Goal: Find specific fact: Find contact information

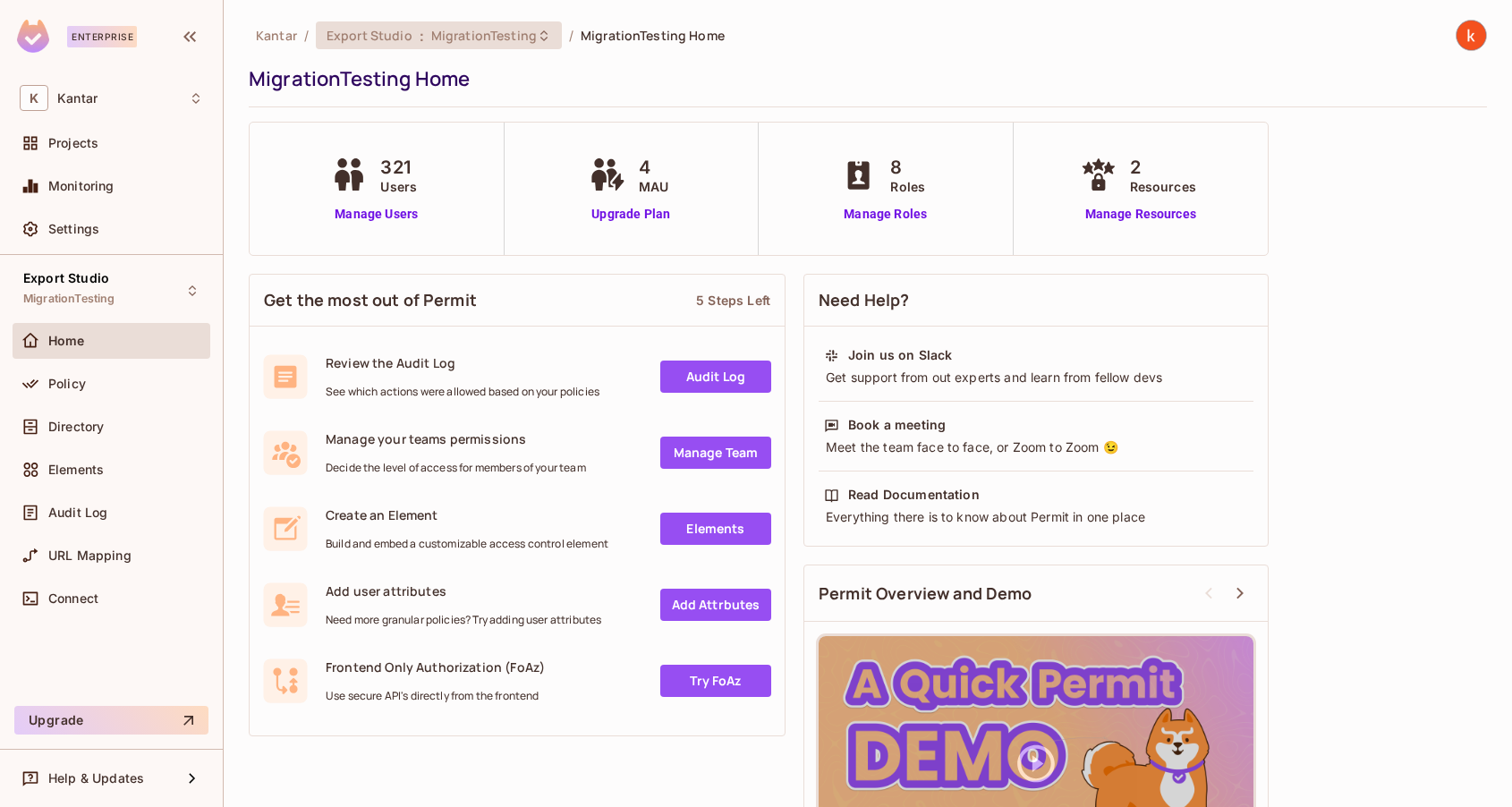
click at [451, 36] on span "MigrationTesting" at bounding box center [484, 35] width 106 height 17
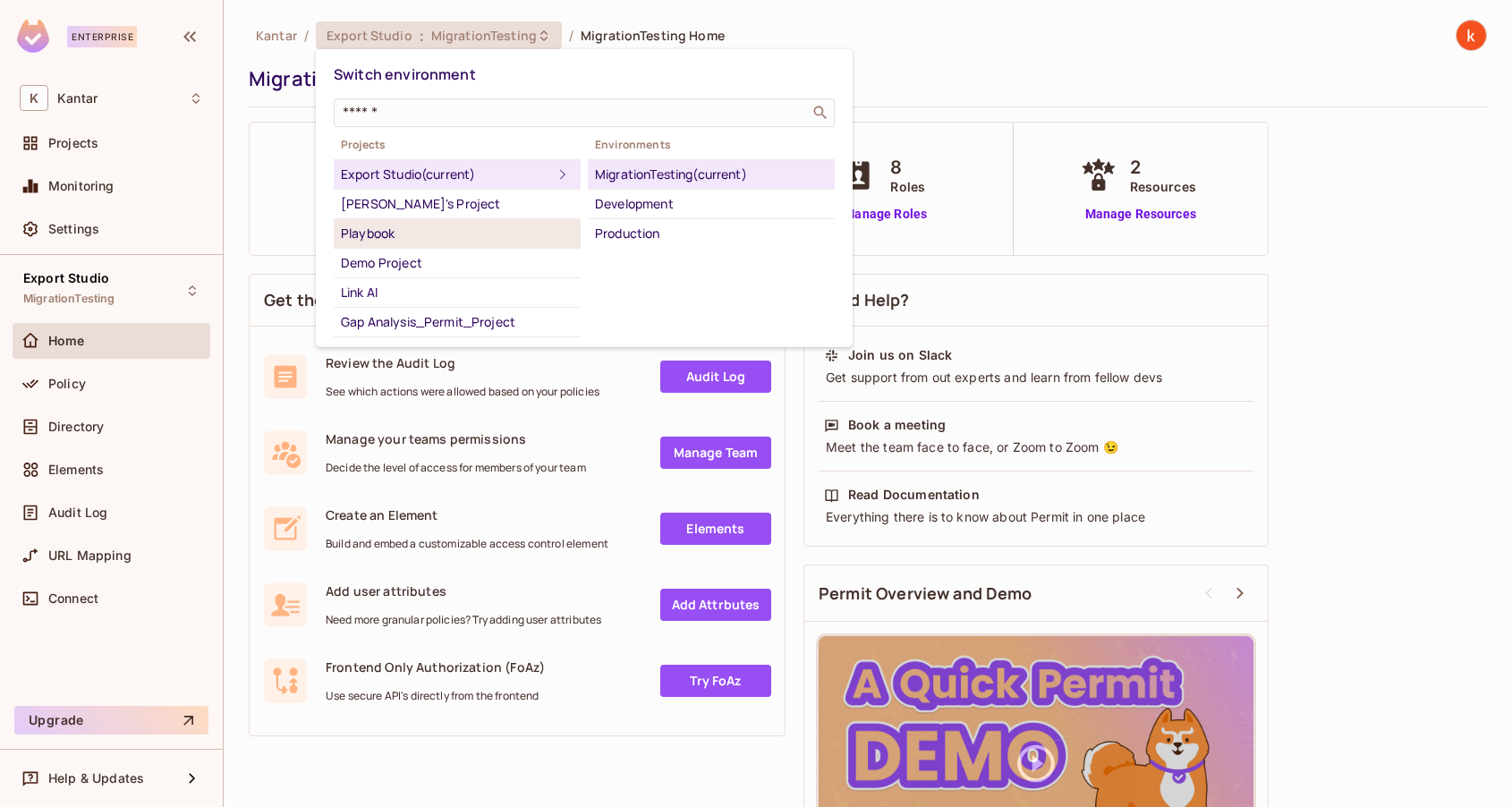
click at [378, 235] on div "Playbook" at bounding box center [457, 233] width 233 height 22
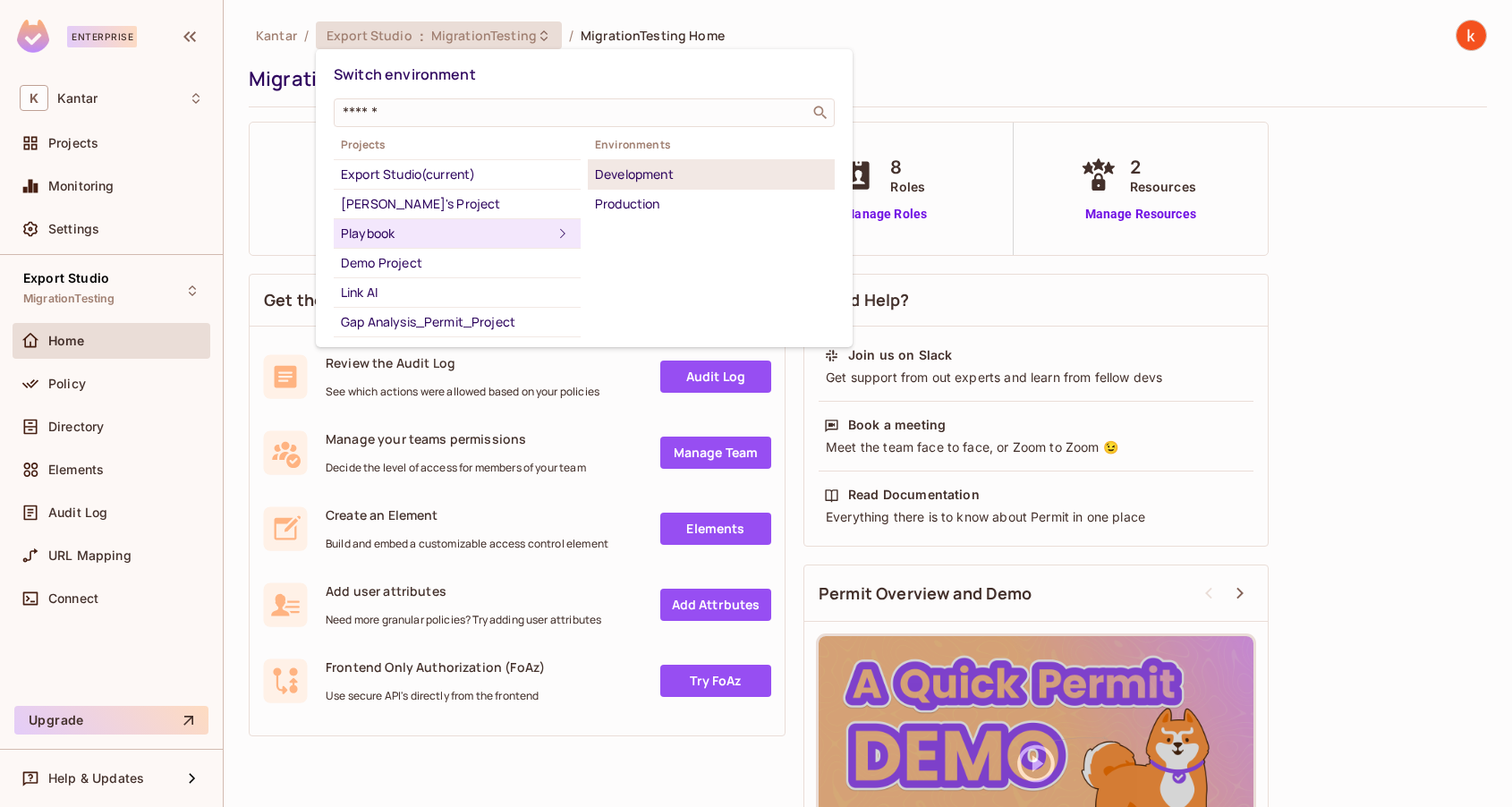
click at [642, 180] on div "Development" at bounding box center [710, 174] width 233 height 22
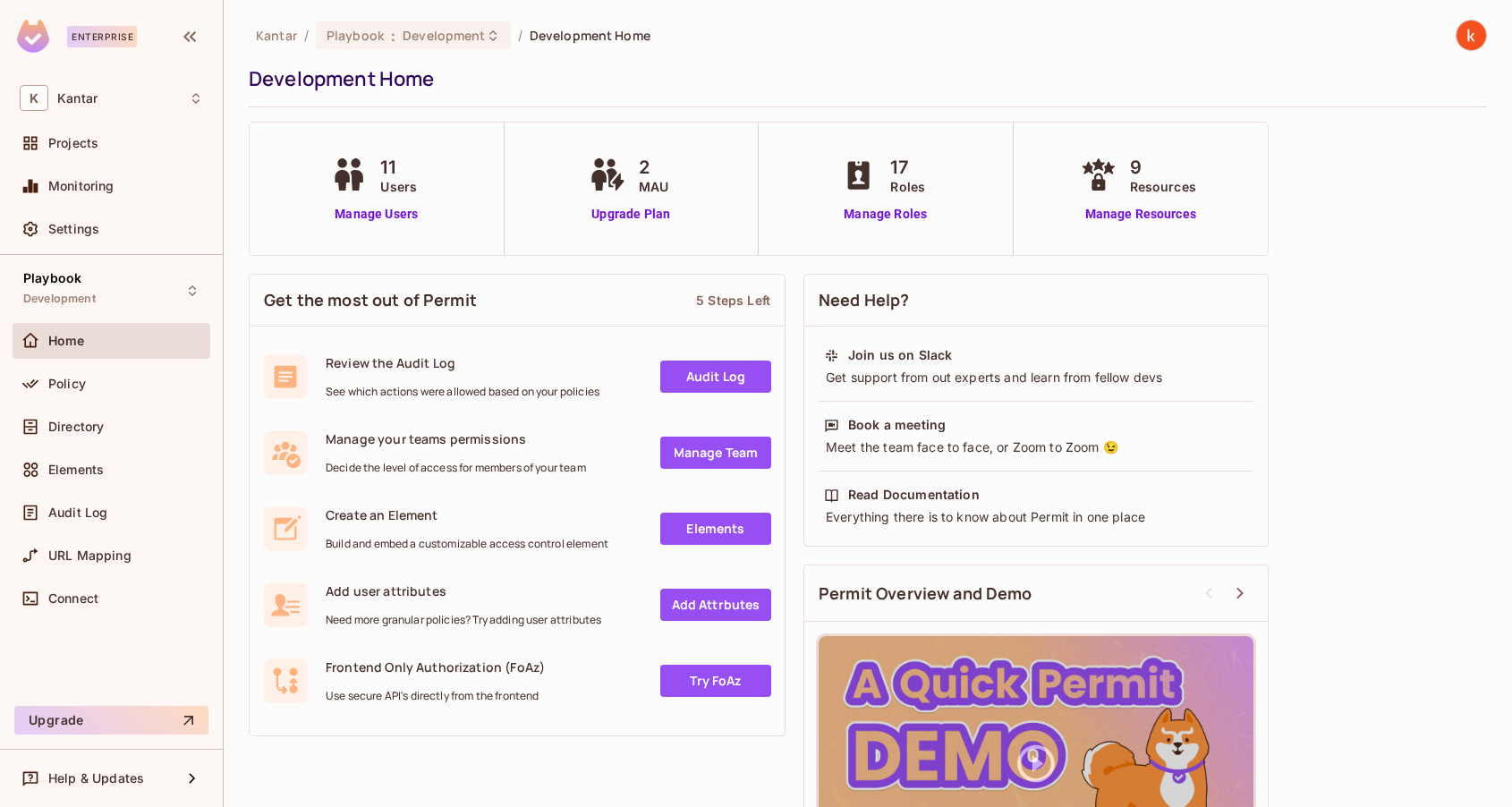
click at [73, 339] on span "Home" at bounding box center [67, 341] width 36 height 15
click at [70, 385] on span "Policy" at bounding box center [67, 384] width 37 height 15
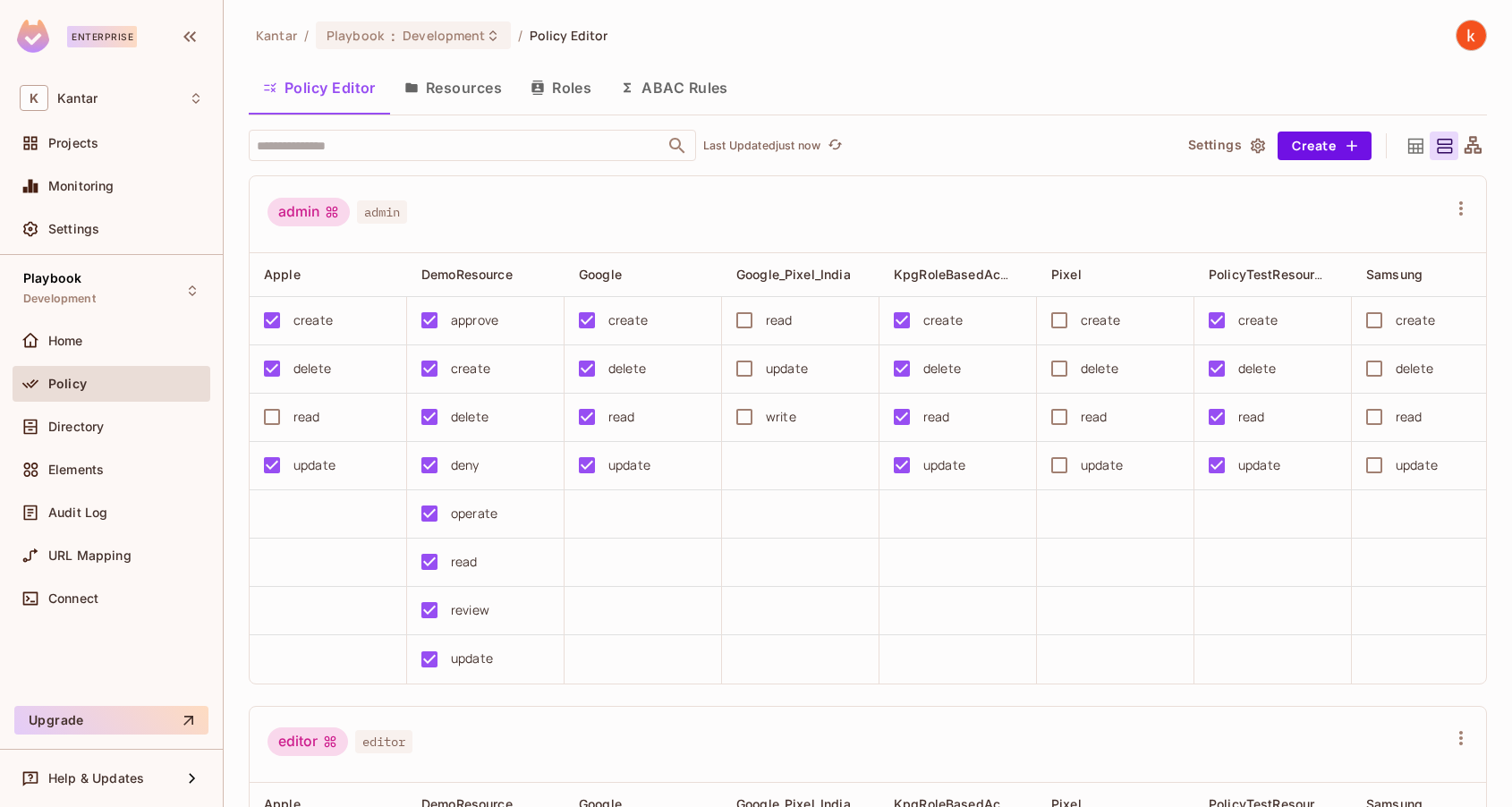
click at [441, 88] on button "Resources" at bounding box center [453, 88] width 126 height 45
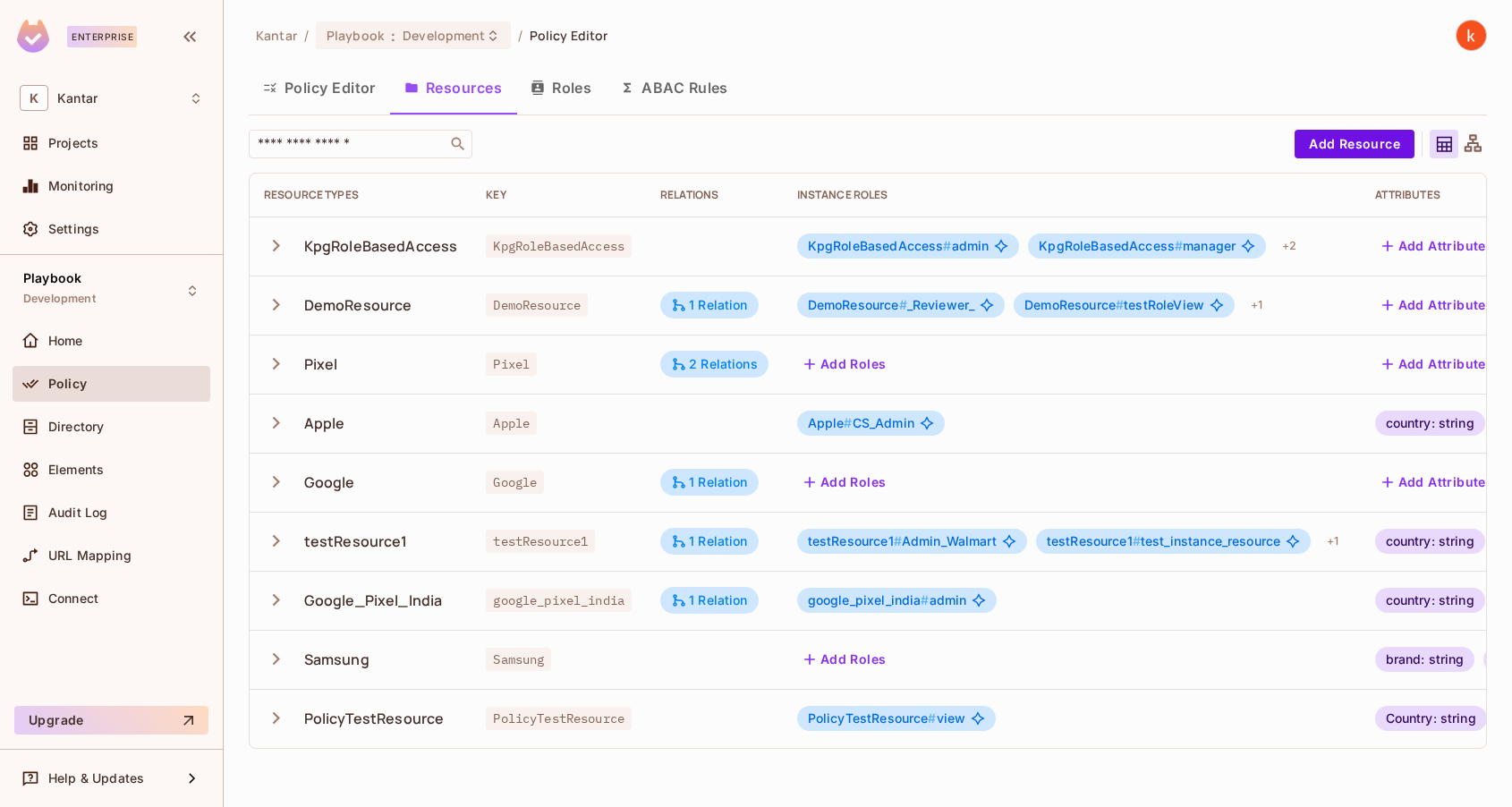
click at [275, 302] on icon "button" at bounding box center [276, 305] width 7 height 12
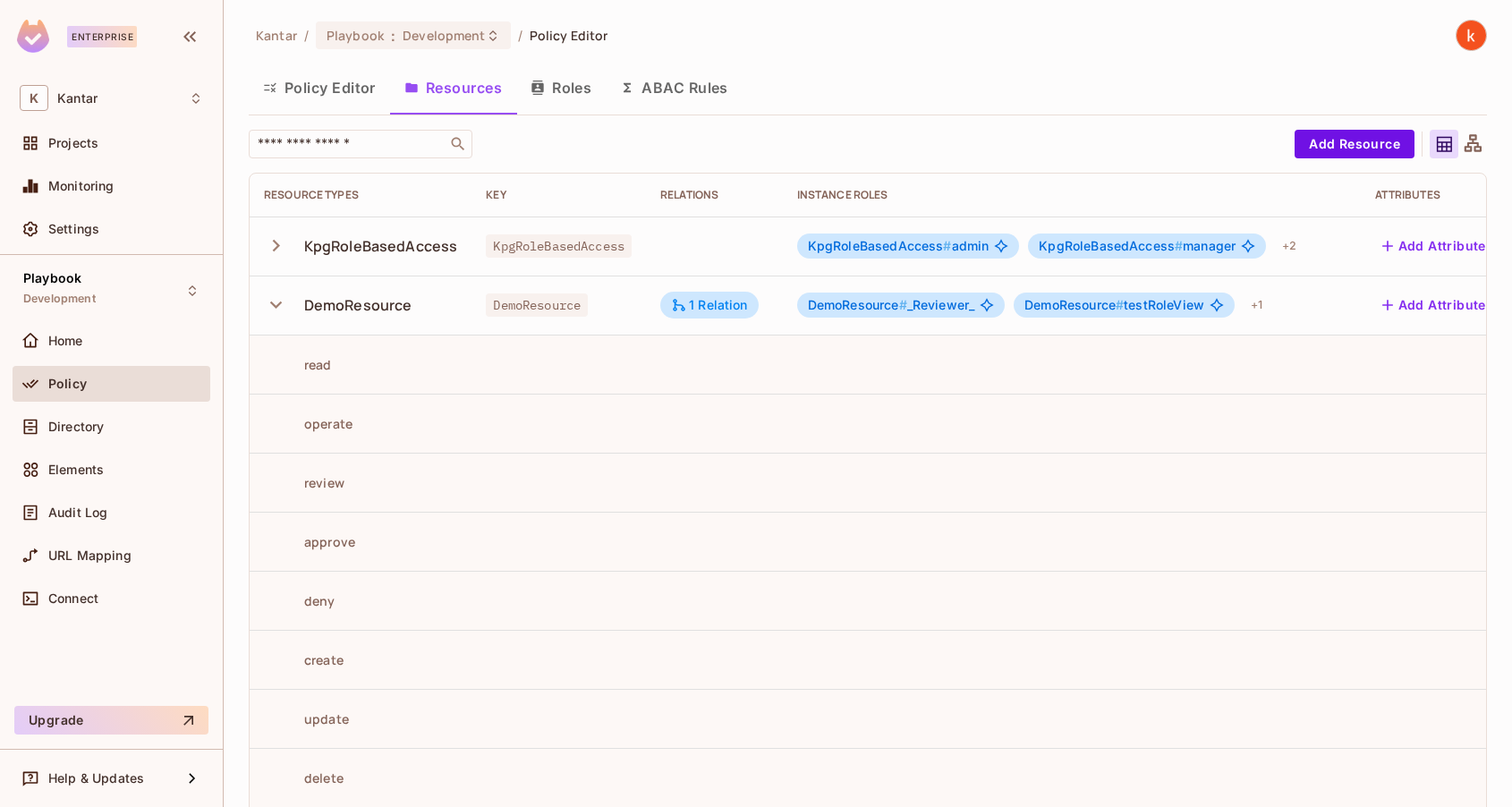
click at [1467, 136] on icon at bounding box center [1473, 144] width 23 height 23
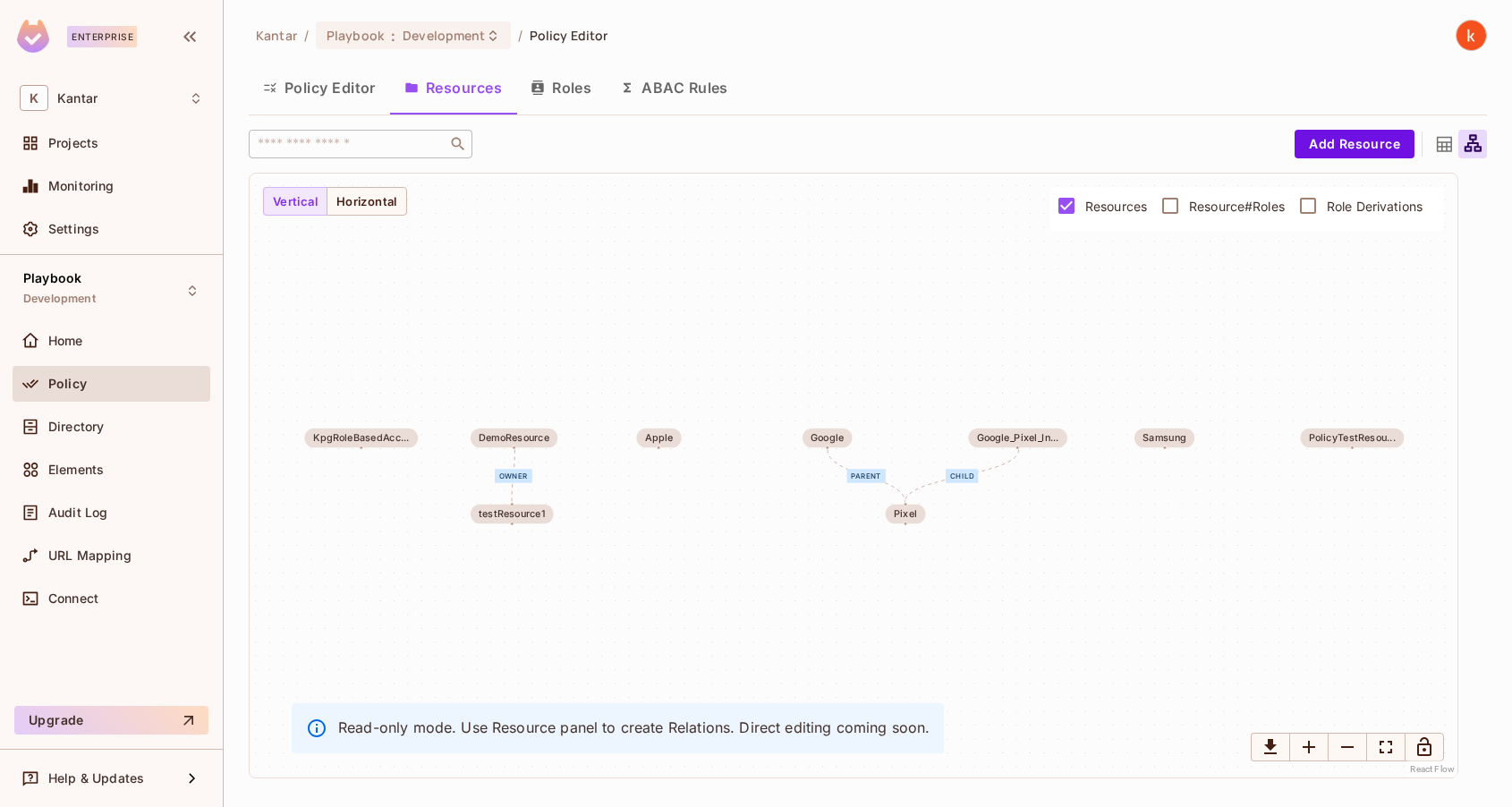
click at [1444, 142] on icon at bounding box center [1444, 144] width 16 height 16
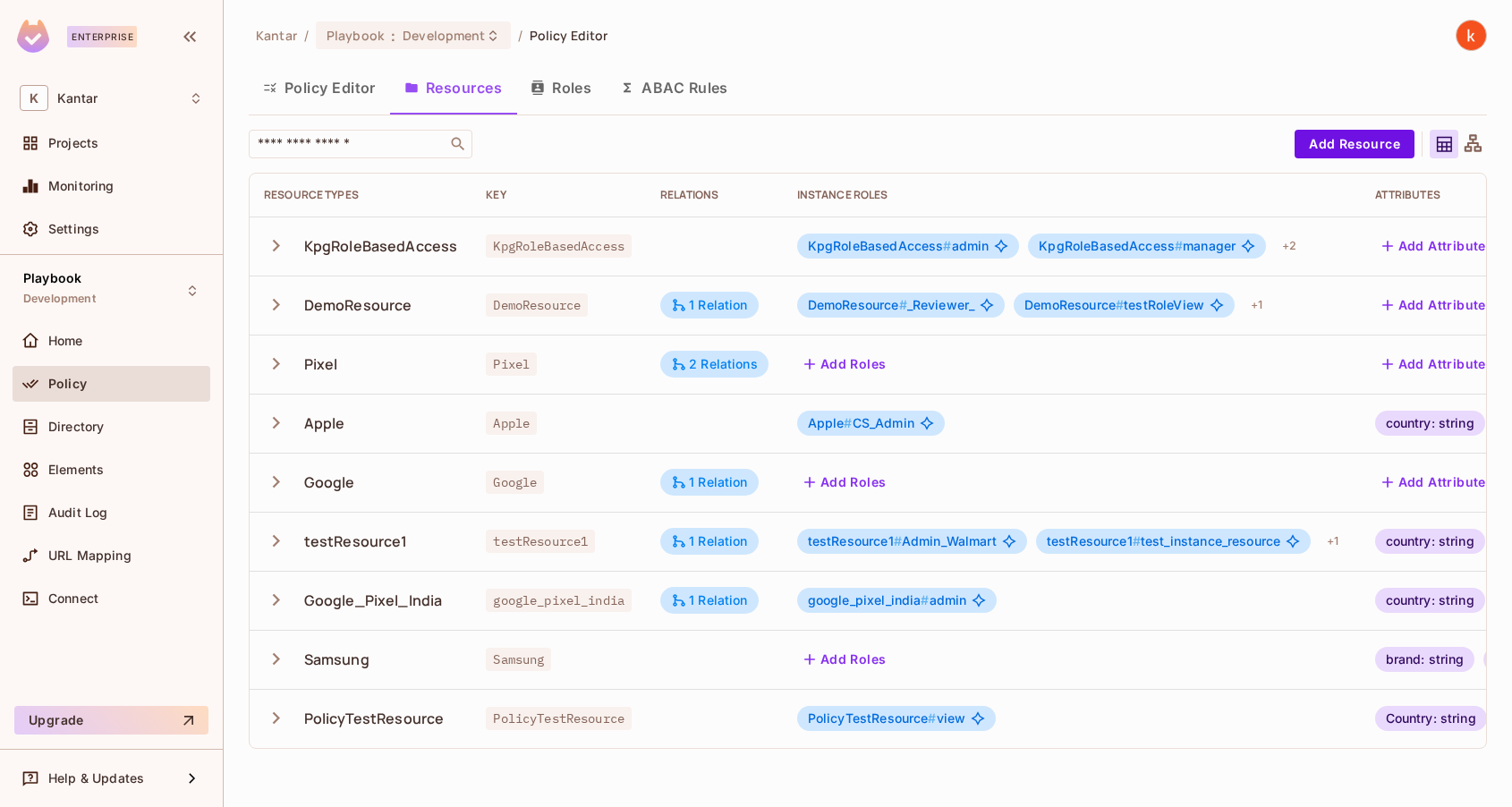
click at [278, 305] on icon "button" at bounding box center [275, 305] width 24 height 24
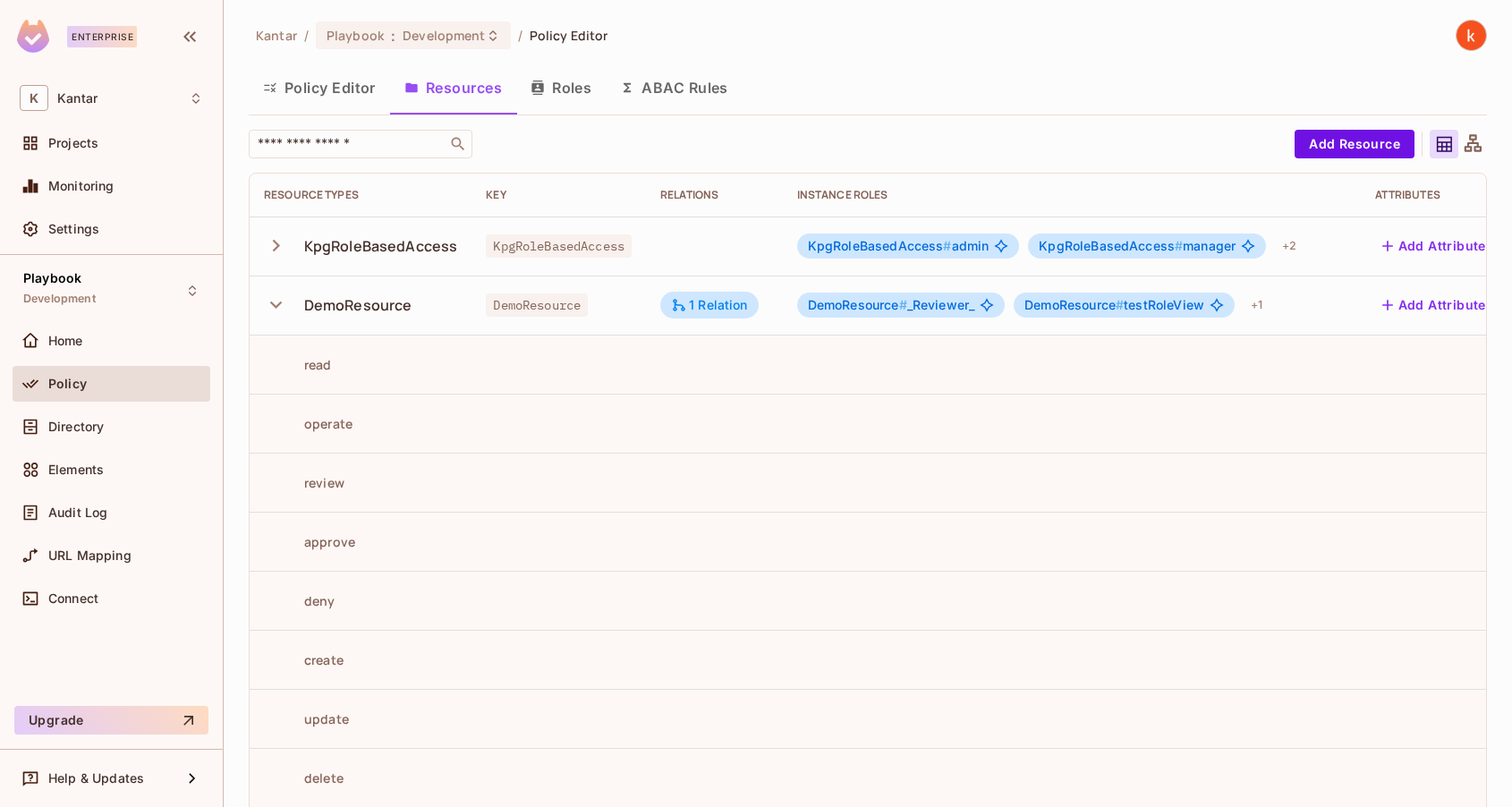
click at [1472, 140] on icon at bounding box center [1473, 142] width 17 height 17
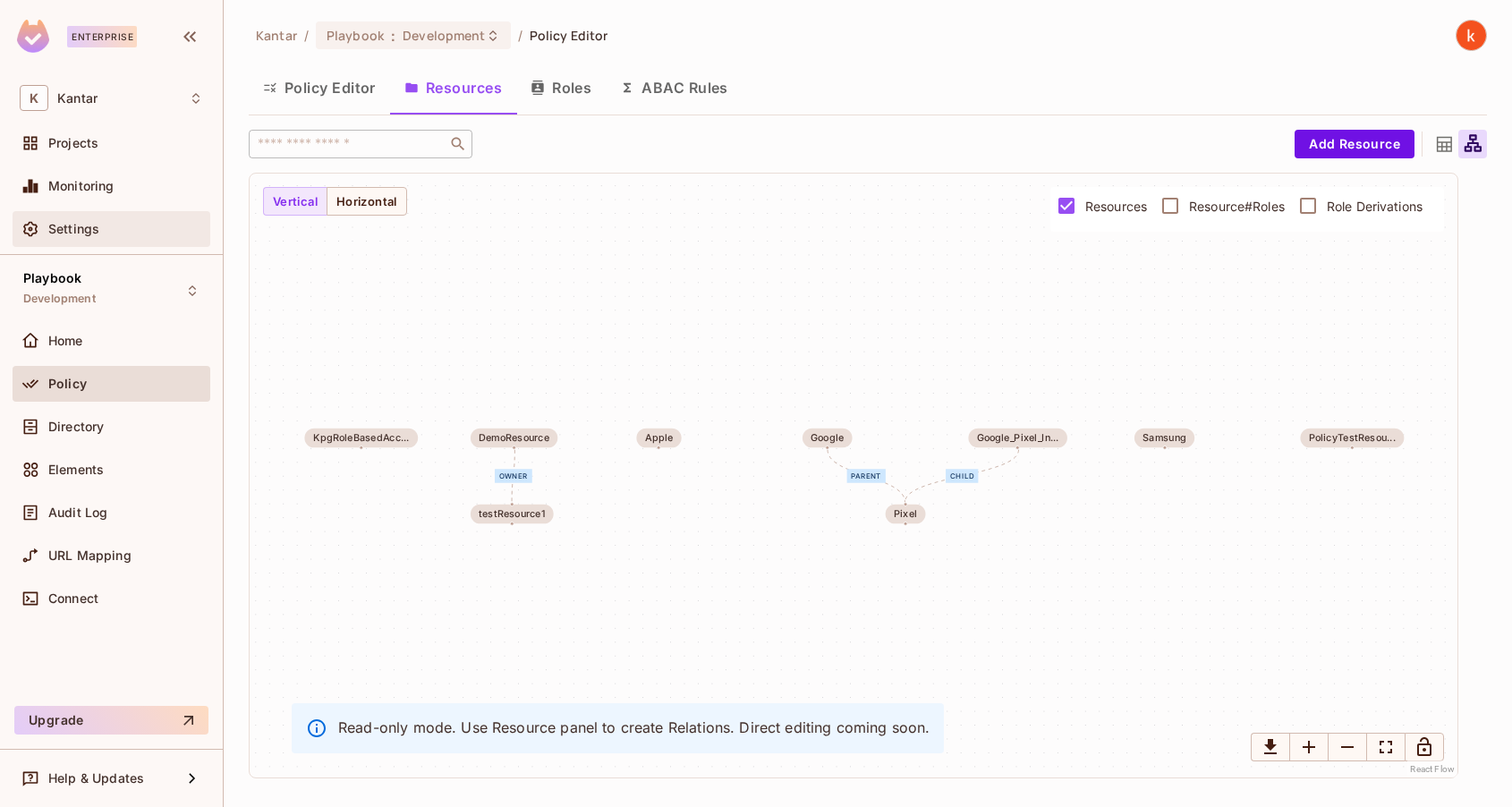
click at [65, 219] on div "Settings" at bounding box center [111, 229] width 183 height 22
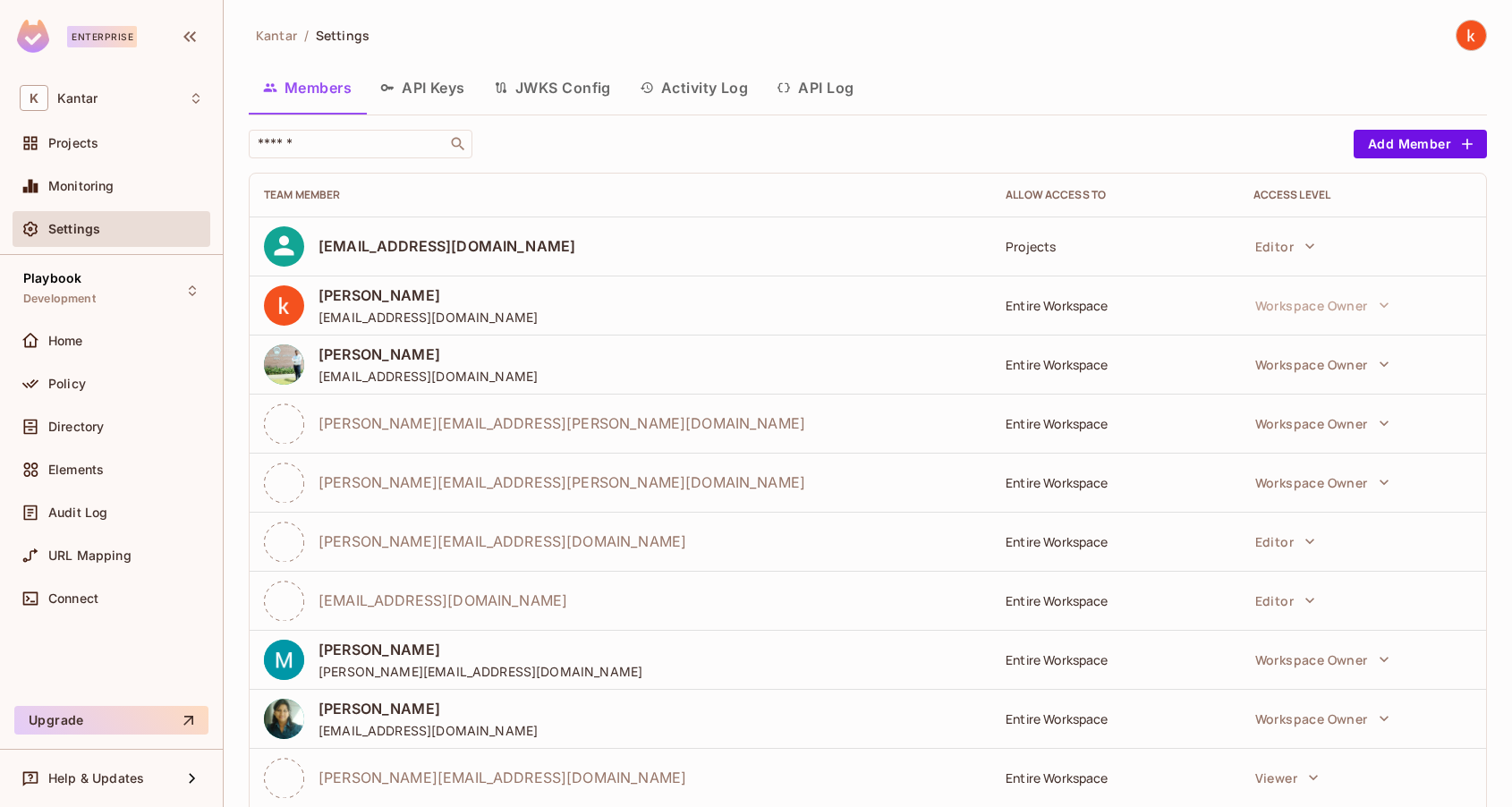
click at [443, 84] on button "API Keys" at bounding box center [422, 88] width 114 height 45
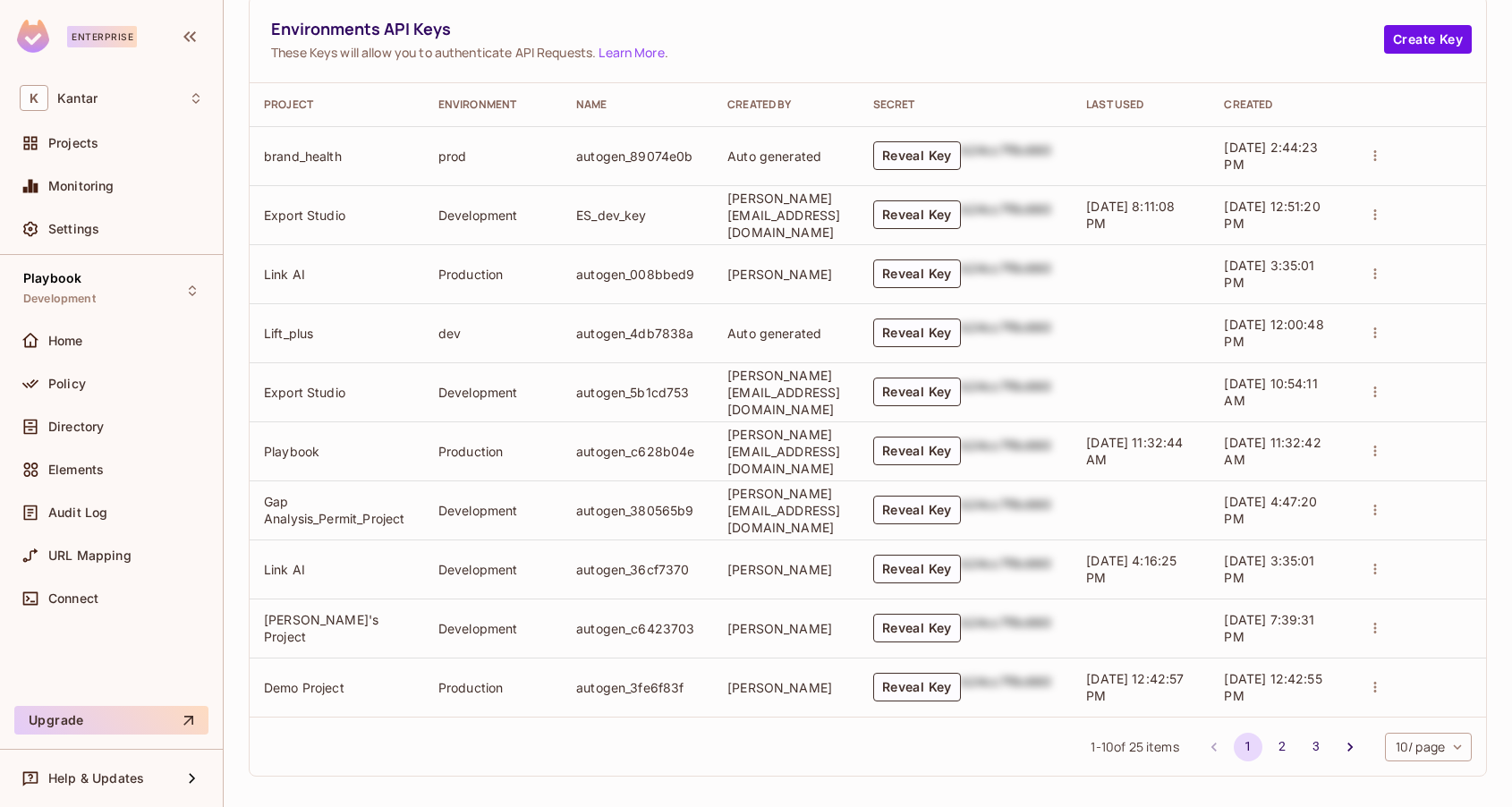
scroll to position [855, 0]
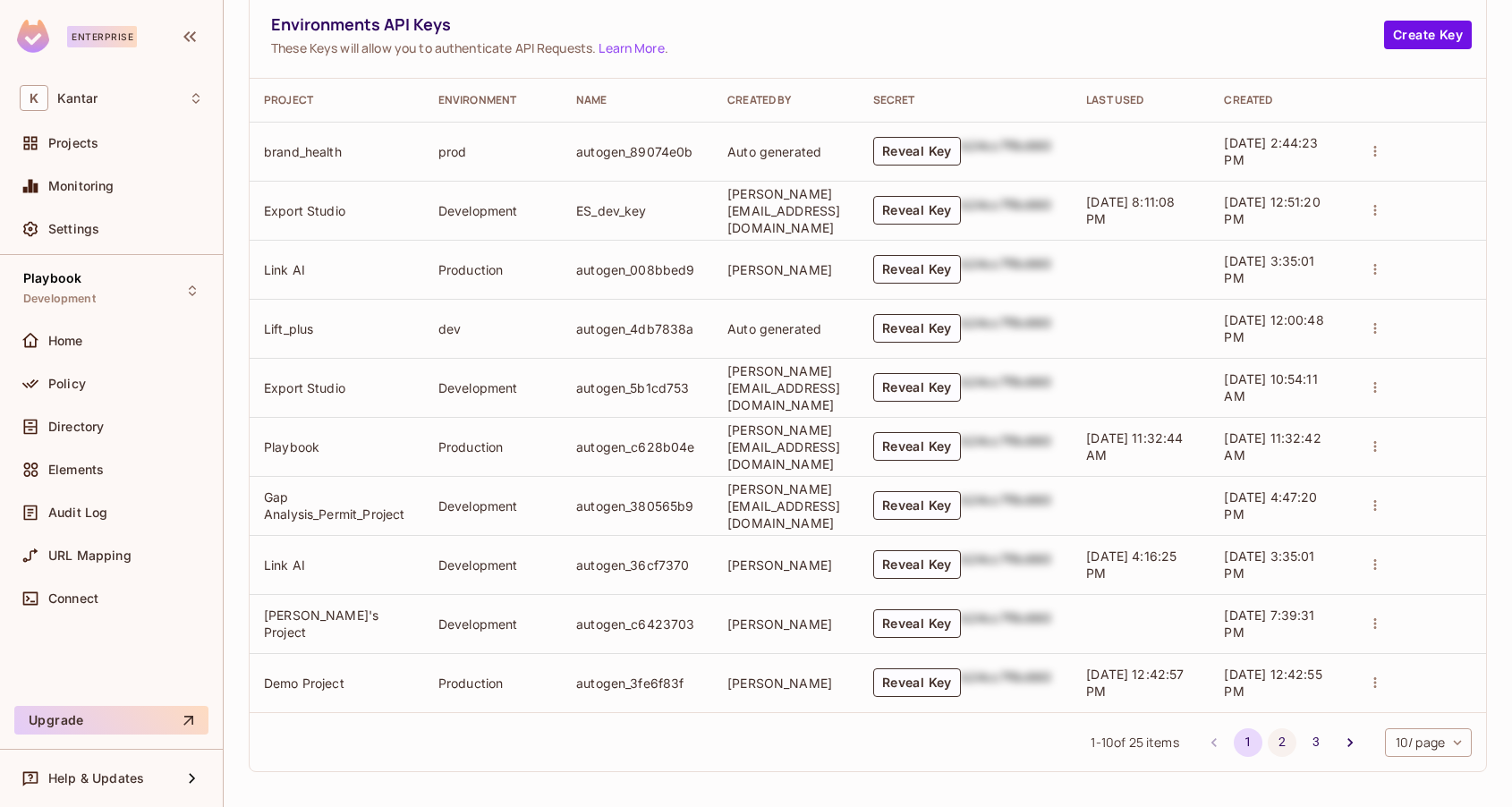
click at [1281, 739] on button "2" at bounding box center [1281, 741] width 28 height 28
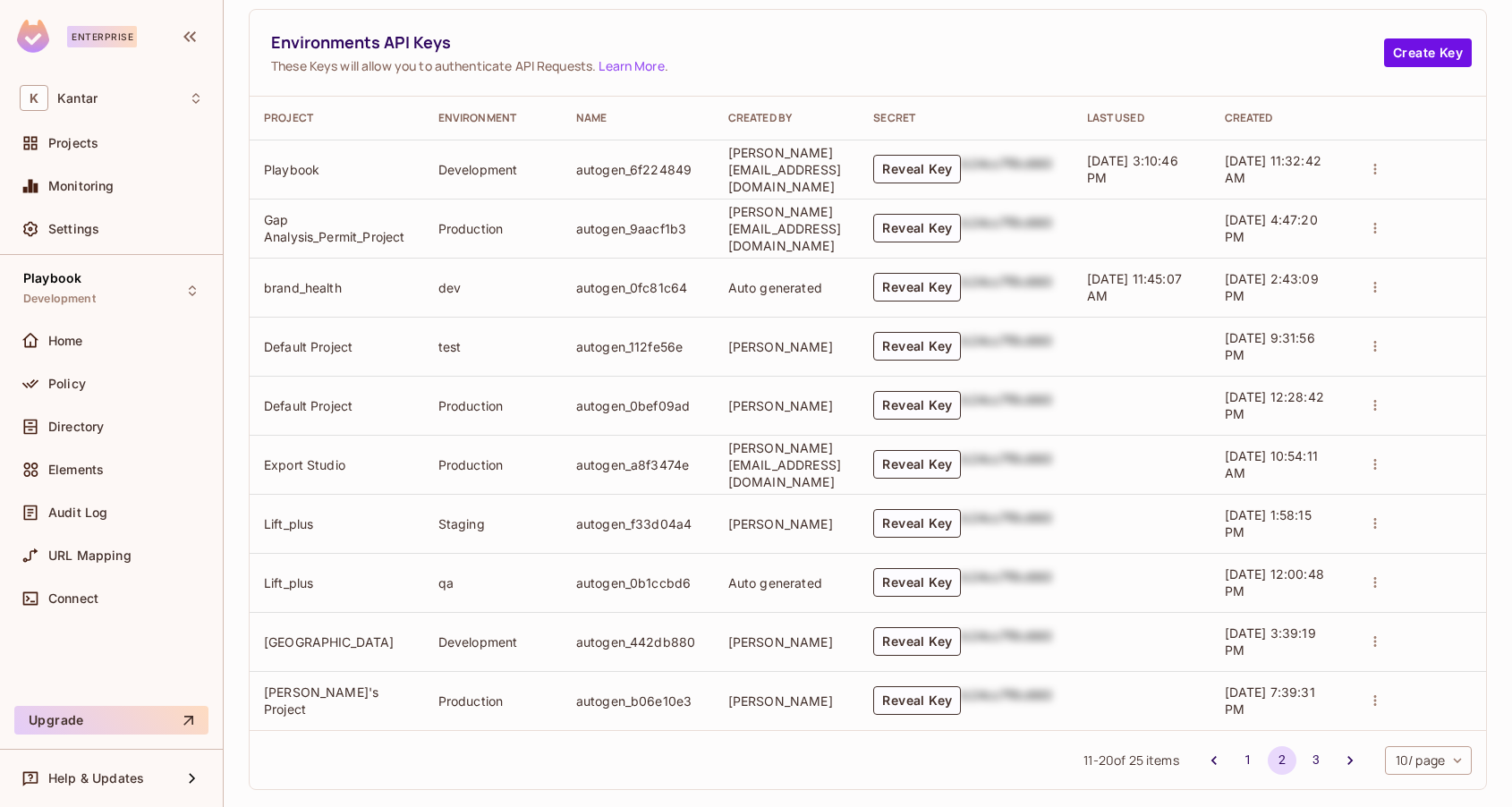
scroll to position [850, 0]
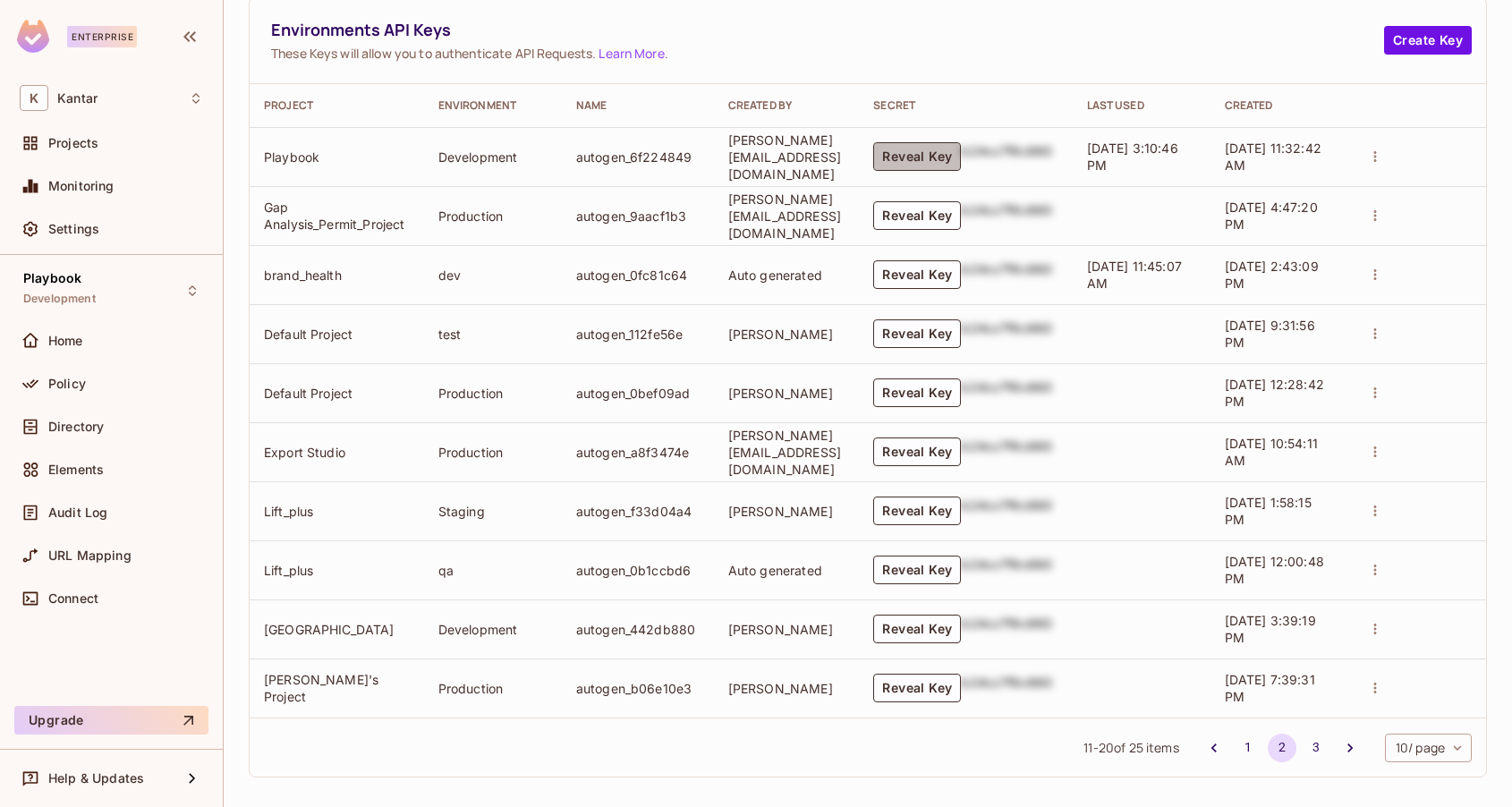
click at [958, 152] on button "Reveal Key" at bounding box center [917, 156] width 88 height 28
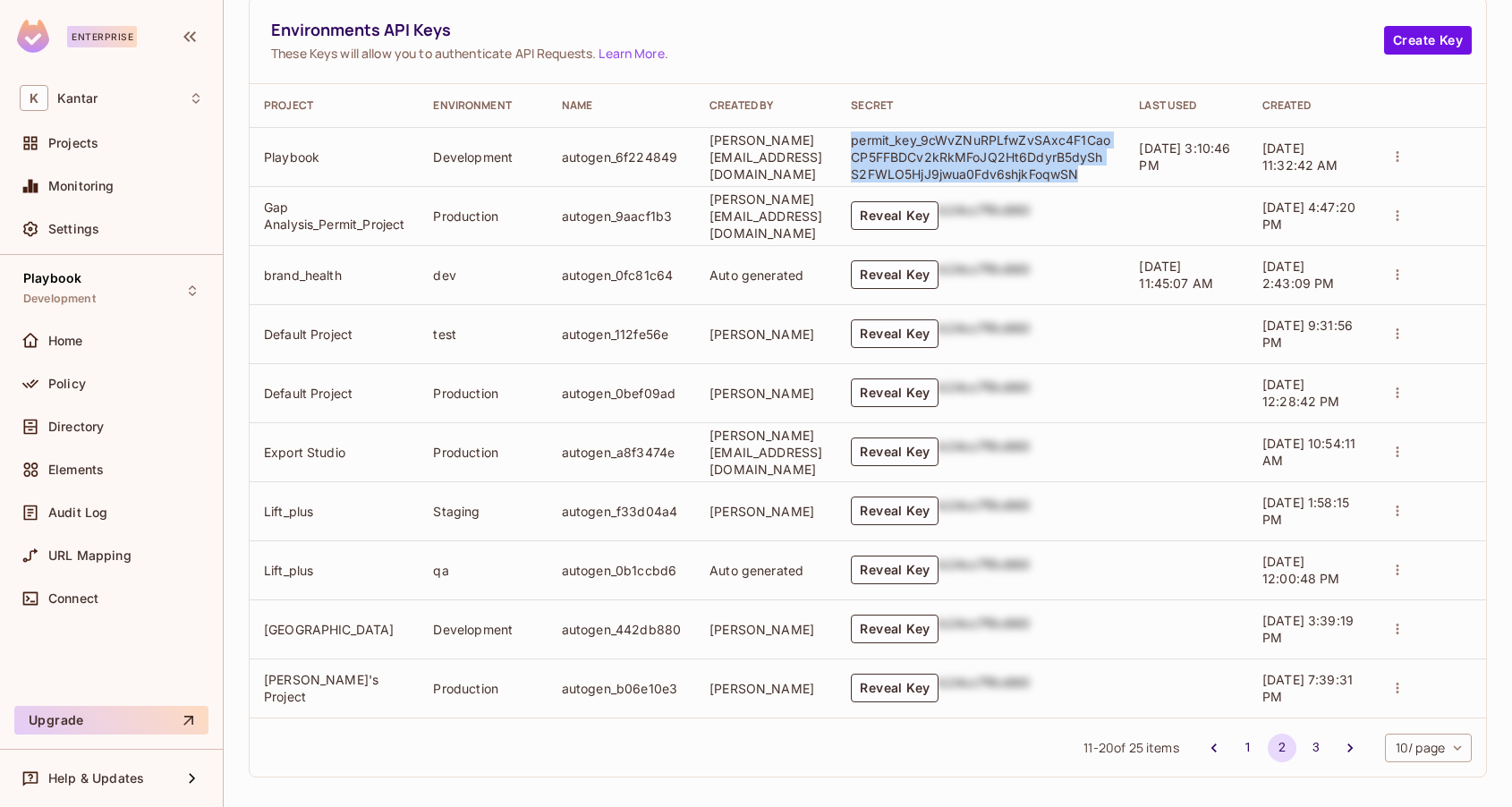
drag, startPoint x: 899, startPoint y: 134, endPoint x: 1141, endPoint y: 164, distance: 243.9
click at [1110, 164] on p "permit_key_9cWvZNuRPLfwZvSAxc4F1CaoCP5FFBDCv2kRkMFoJQ2Ht6DdyrB5dyShS2FWLO5HjJ9j…" at bounding box center [980, 157] width 259 height 51
copy p "permit_key_9cWvZNuRPLfwZvSAxc4F1CaoCP5FFBDCv2kRkMFoJQ2Ht6DdyrB5dyShS2FWLO5HjJ9j…"
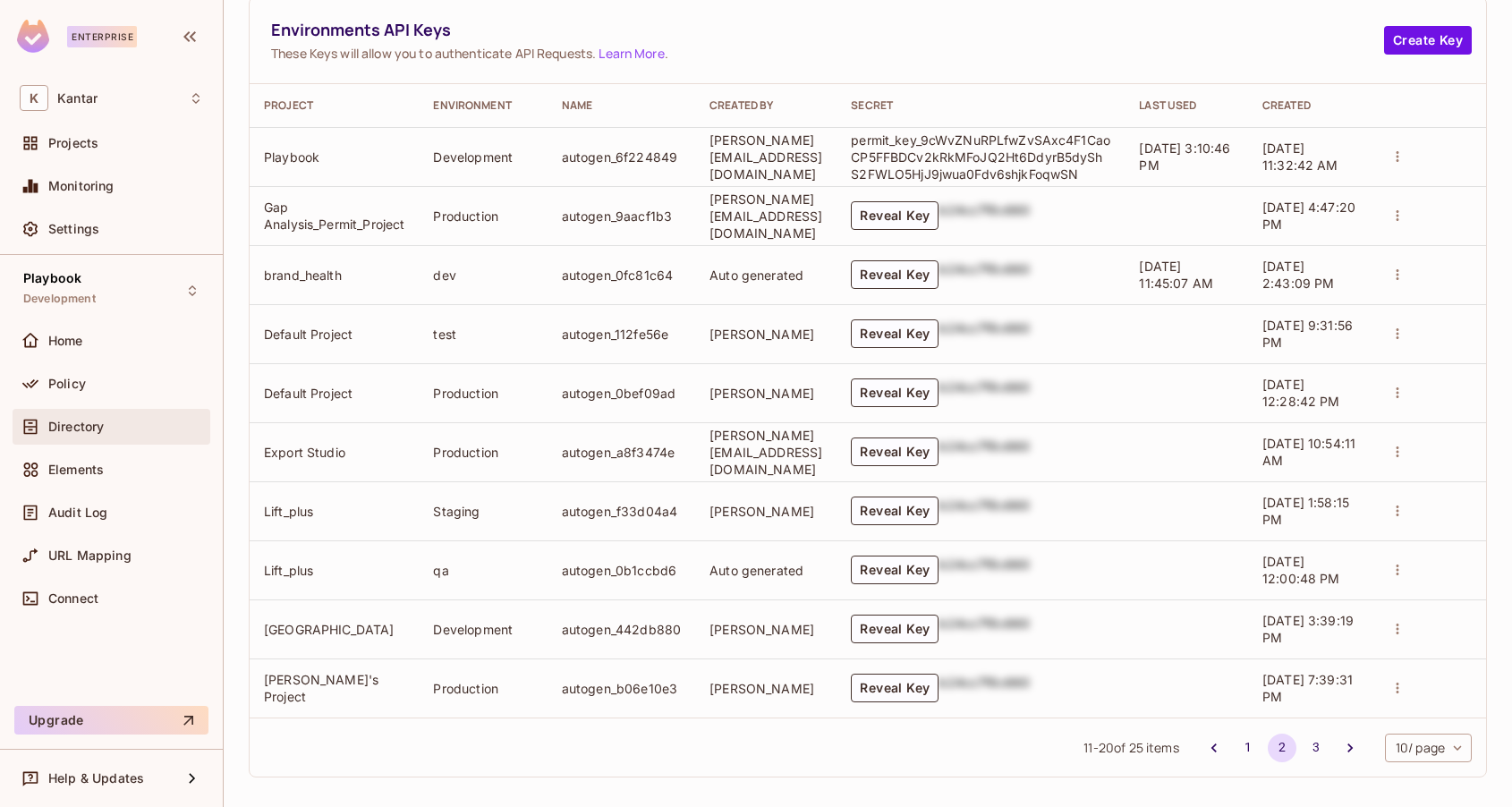
click at [74, 441] on div "Directory" at bounding box center [111, 426] width 198 height 36
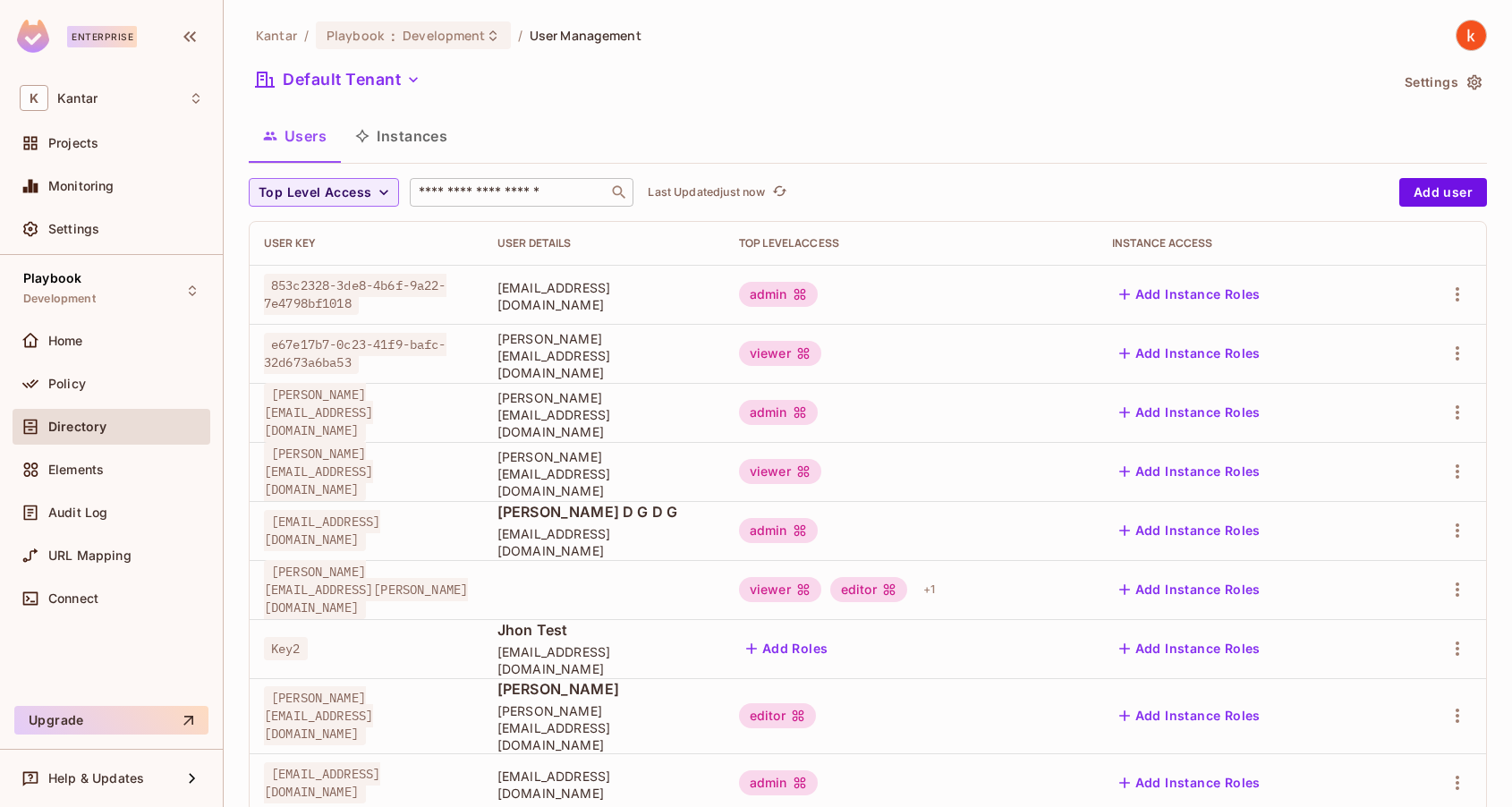
click at [450, 189] on input "text" at bounding box center [509, 192] width 188 height 18
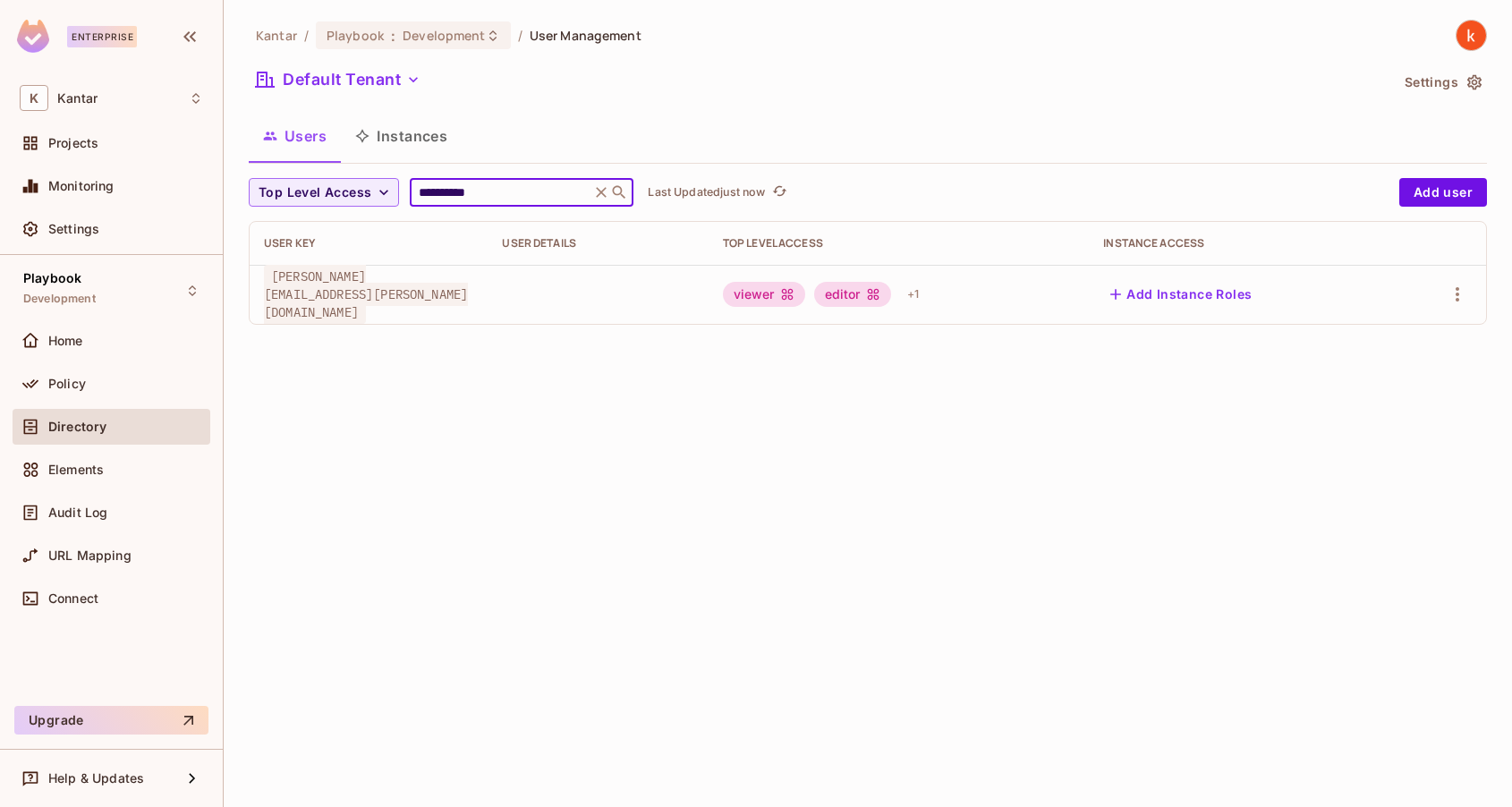
type input "**********"
drag, startPoint x: 509, startPoint y: 295, endPoint x: 258, endPoint y: 300, distance: 251.0
click at [258, 300] on td "[PERSON_NAME][EMAIL_ADDRESS][PERSON_NAME][DOMAIN_NAME]" at bounding box center [368, 294] width 238 height 59
copy span "[PERSON_NAME][EMAIL_ADDRESS][PERSON_NAME][DOMAIN_NAME]"
click at [70, 378] on span "Policy" at bounding box center [67, 384] width 37 height 15
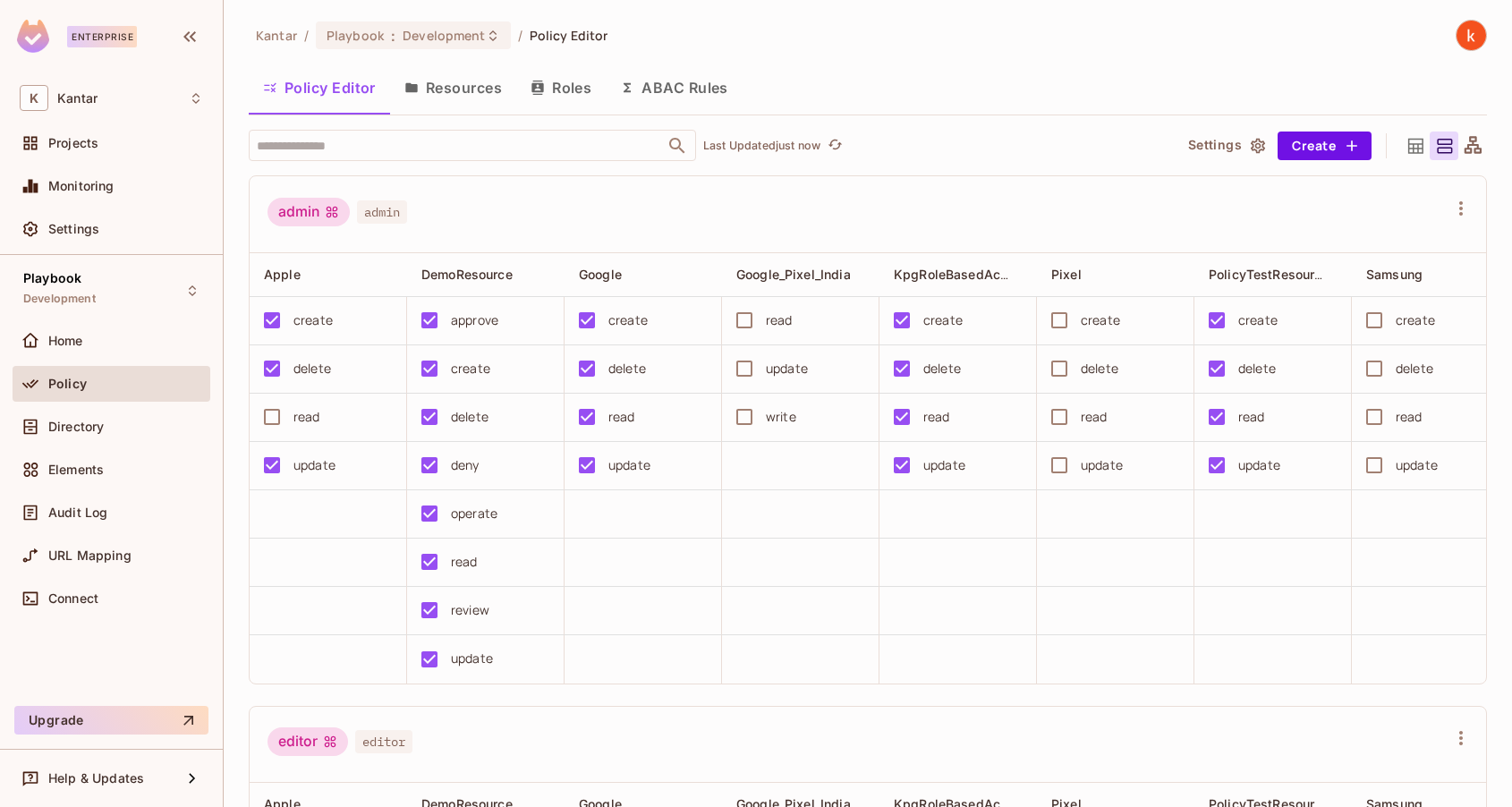
click at [1417, 143] on icon at bounding box center [1415, 145] width 16 height 16
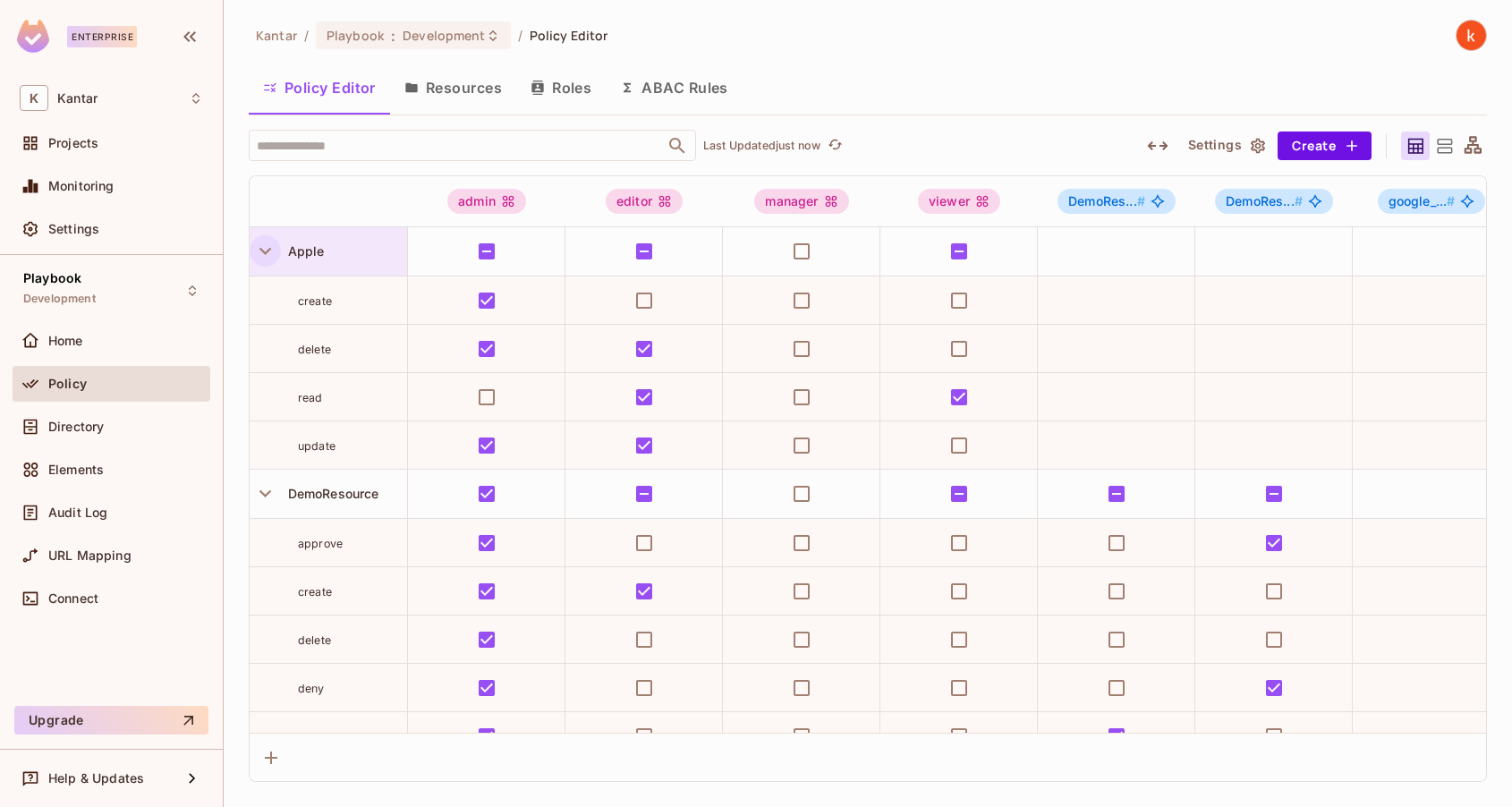
click at [257, 251] on icon "button" at bounding box center [265, 251] width 24 height 24
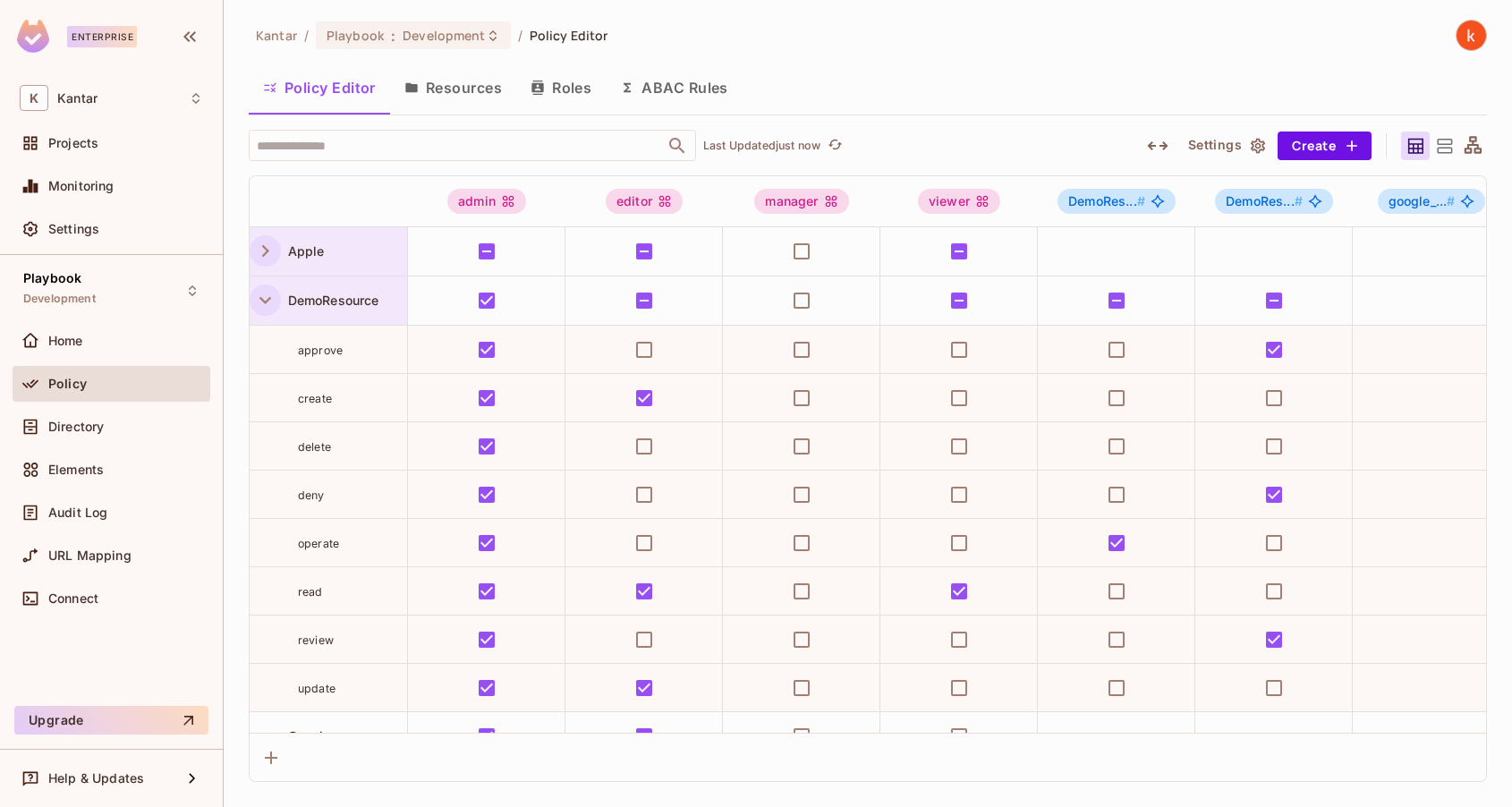
click at [262, 299] on icon "button" at bounding box center [264, 301] width 12 height 7
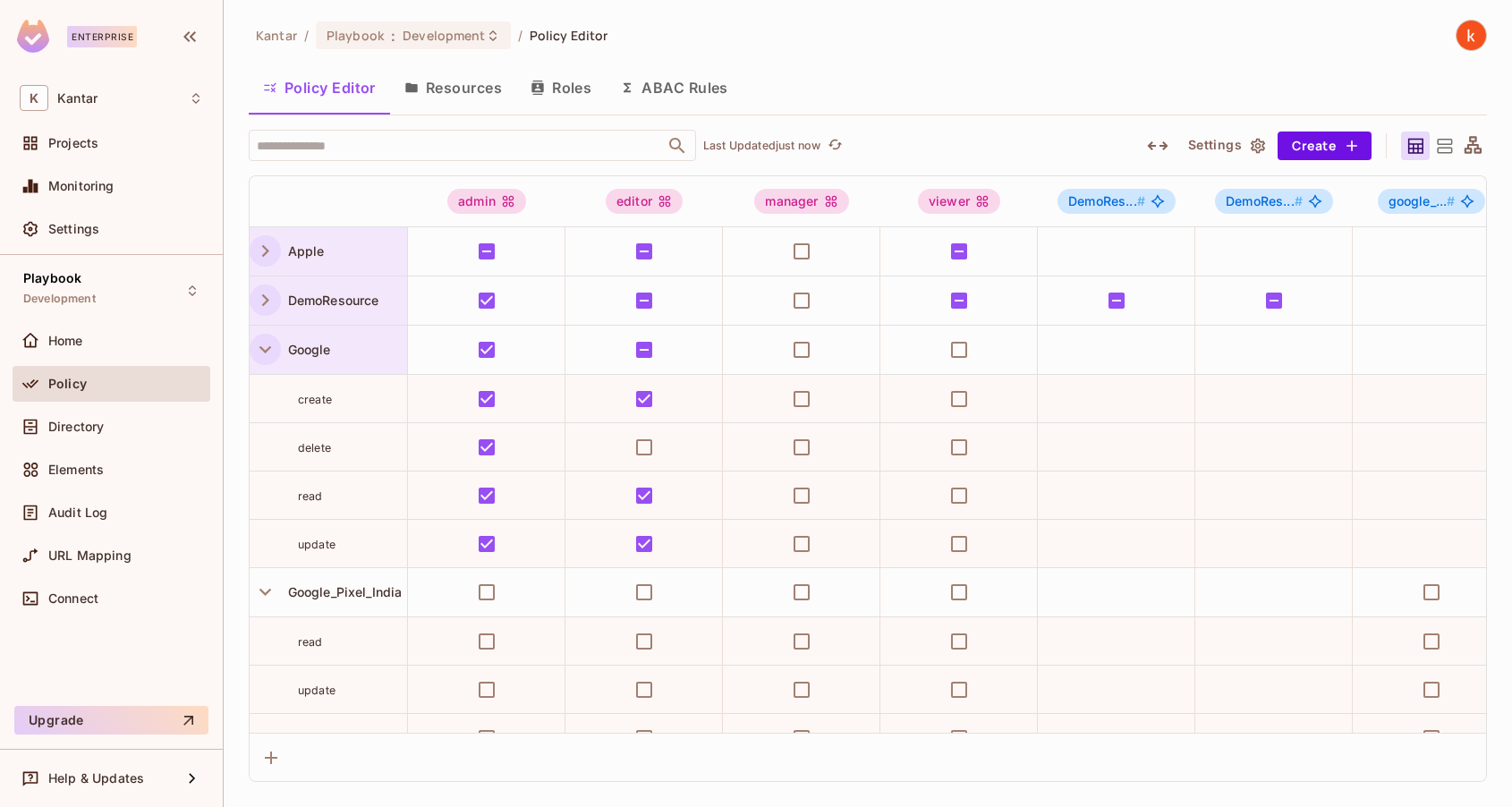
click at [264, 354] on icon "button" at bounding box center [265, 349] width 24 height 24
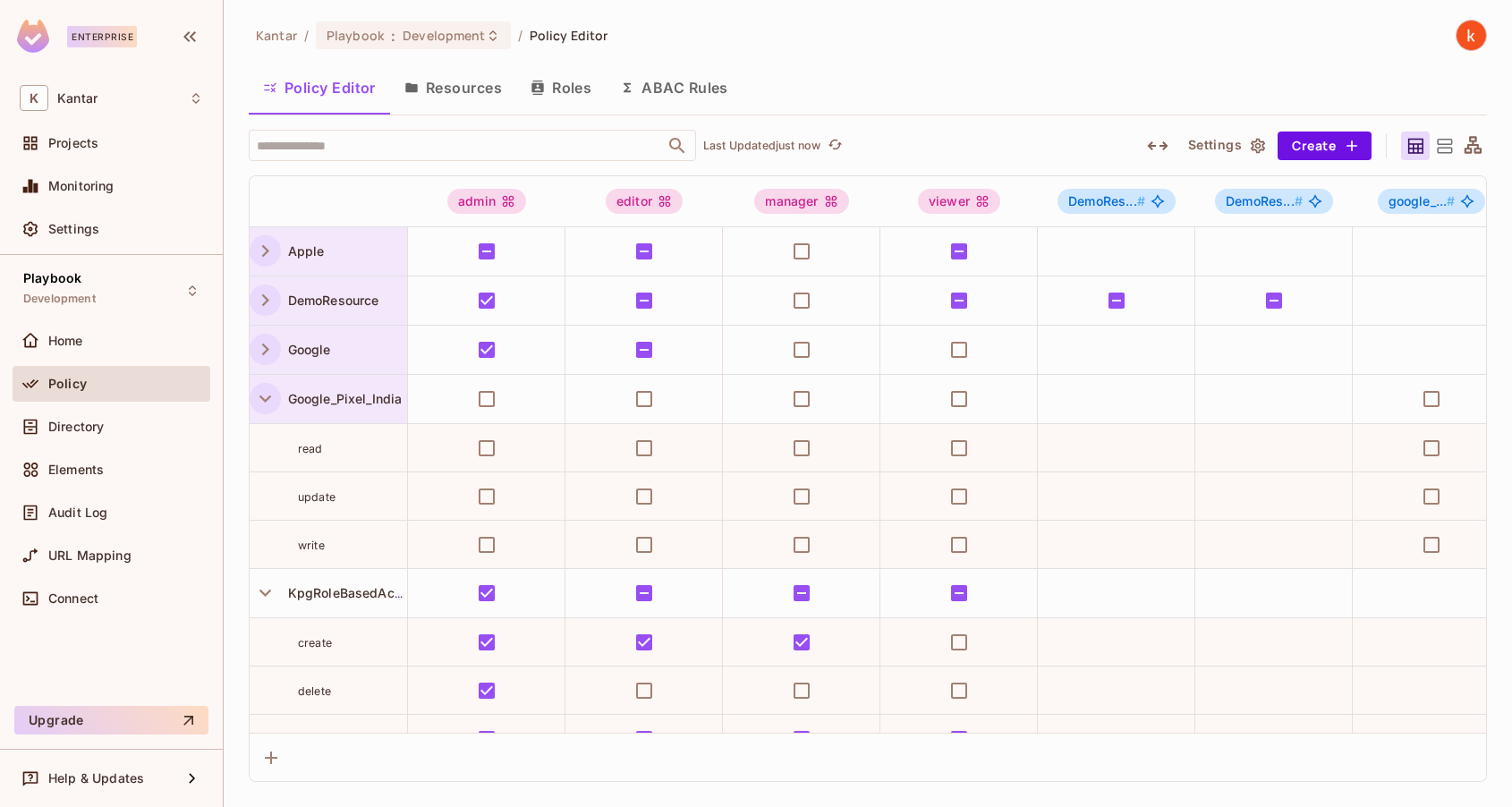
click at [267, 401] on icon "button" at bounding box center [265, 398] width 24 height 24
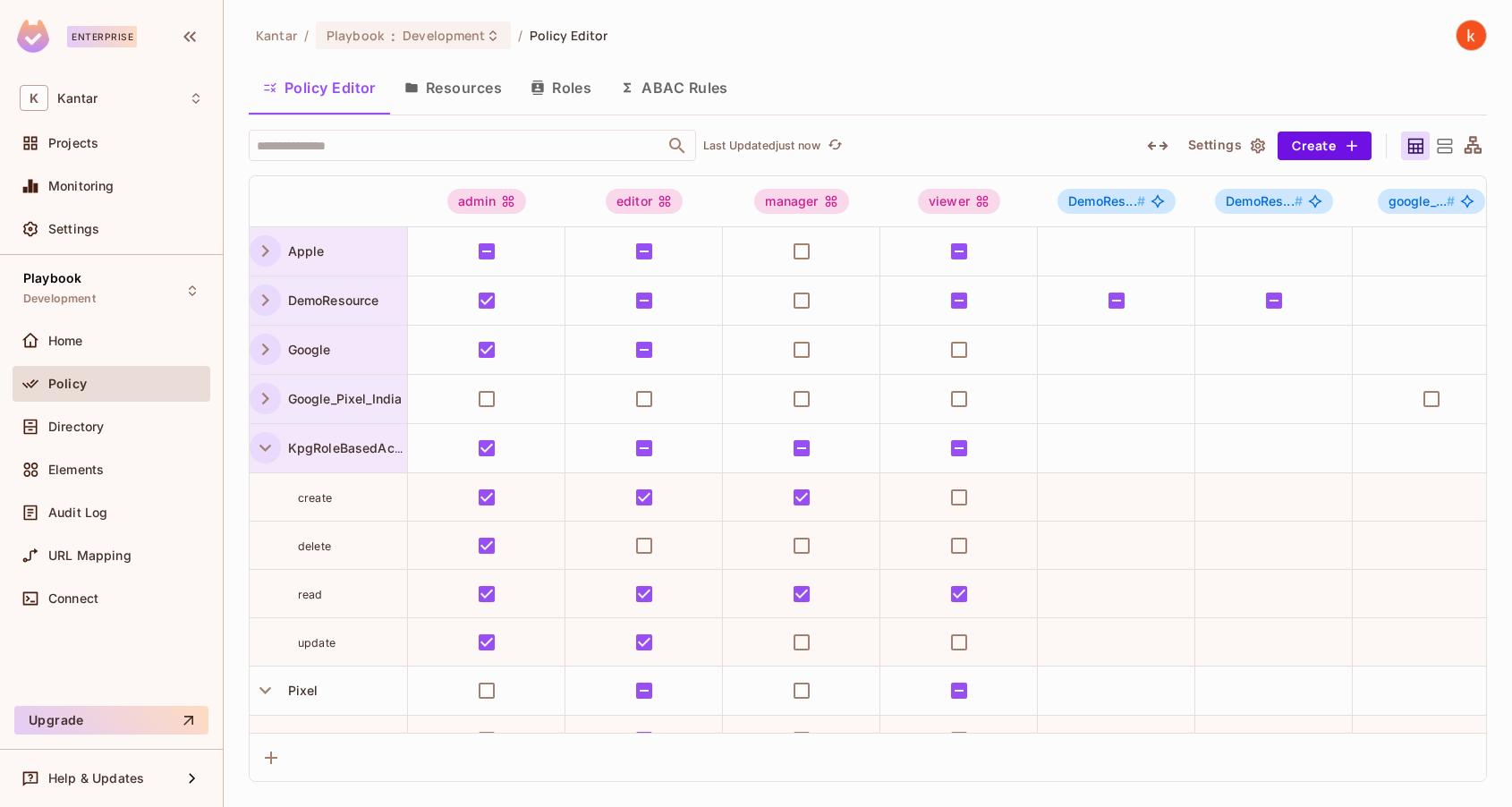
click at [265, 452] on icon "button" at bounding box center [265, 448] width 24 height 24
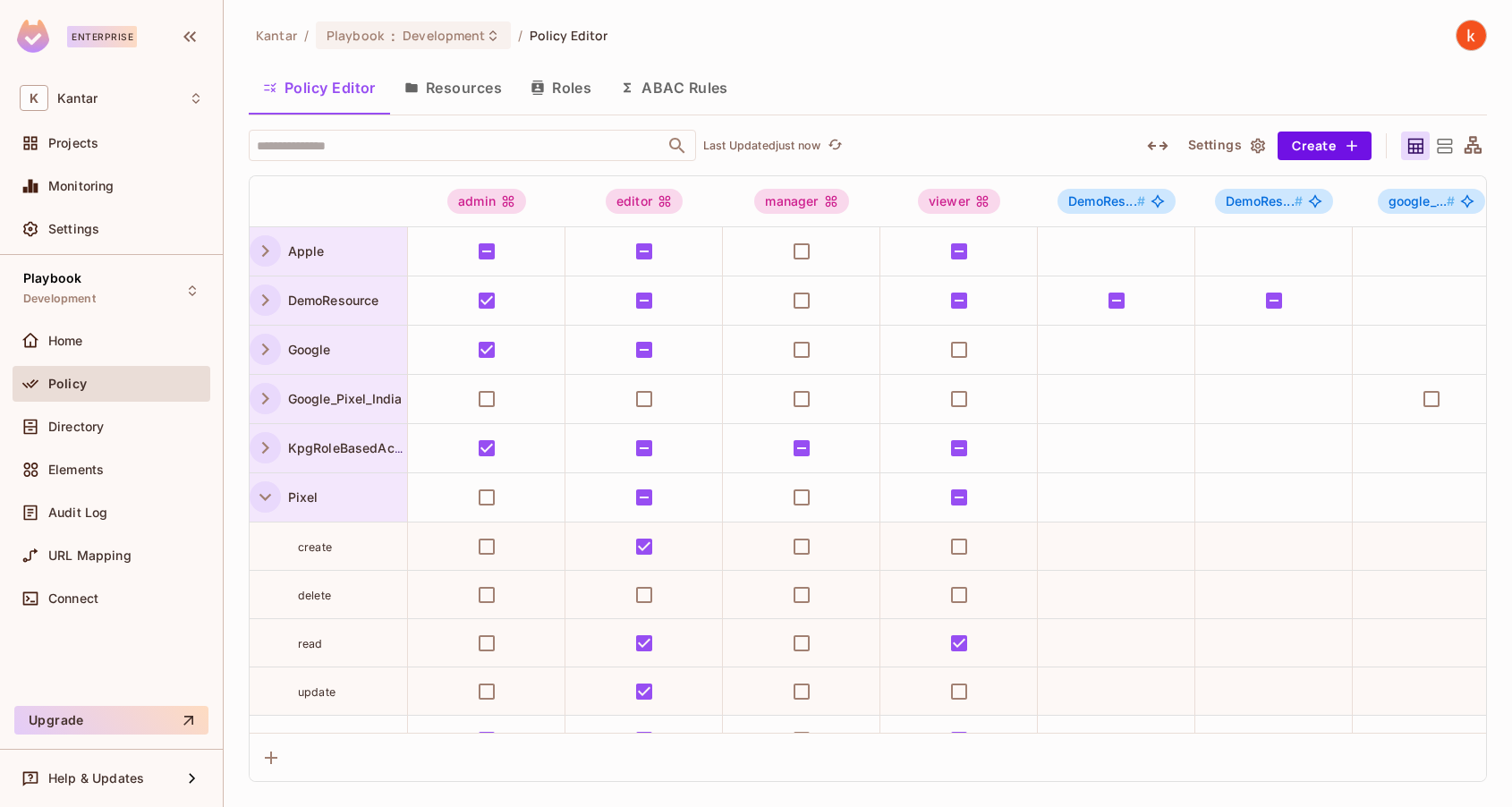
click at [258, 490] on icon "button" at bounding box center [265, 497] width 24 height 24
click at [260, 543] on icon "button" at bounding box center [264, 546] width 12 height 7
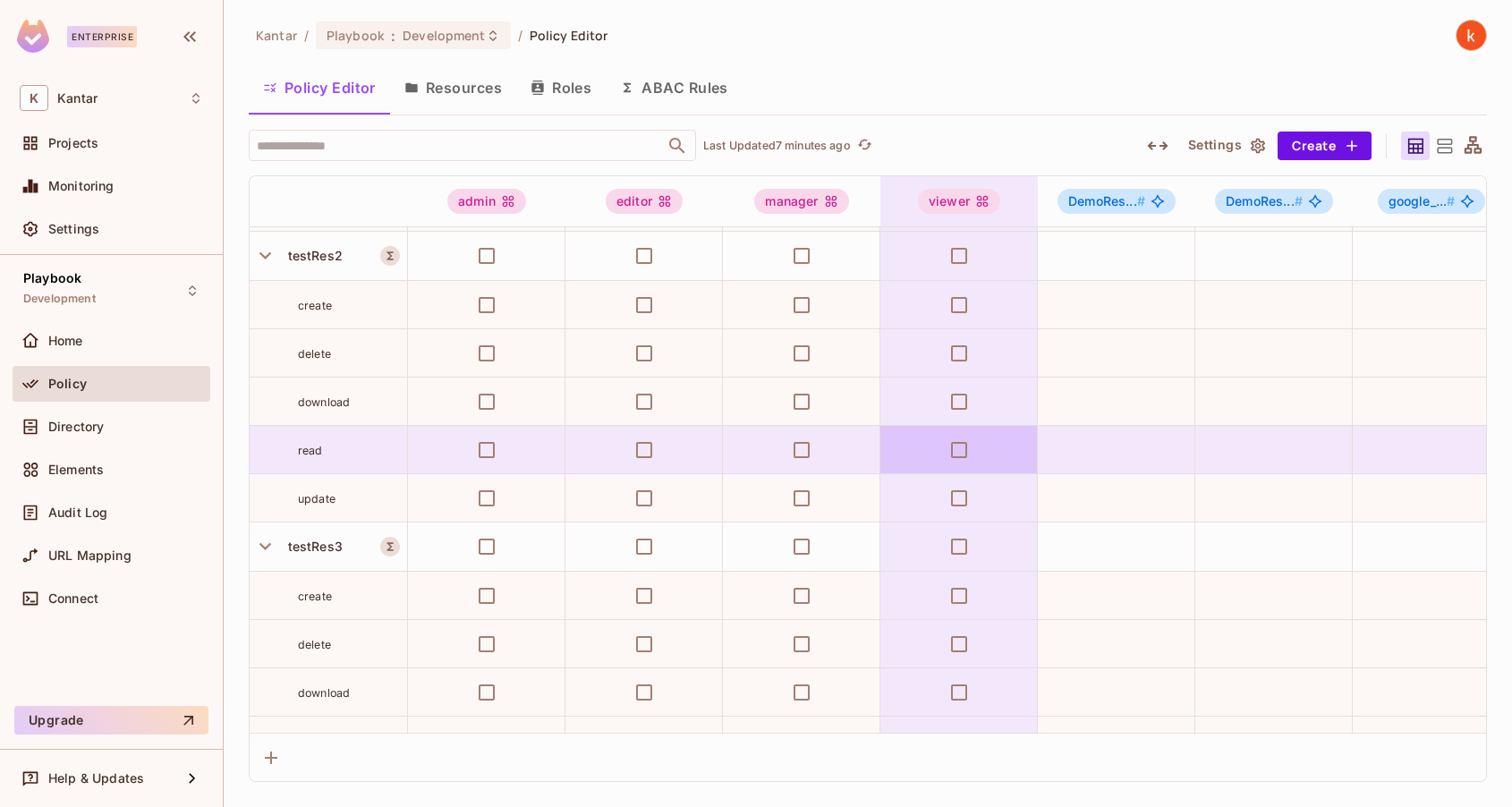
scroll to position [1937, 0]
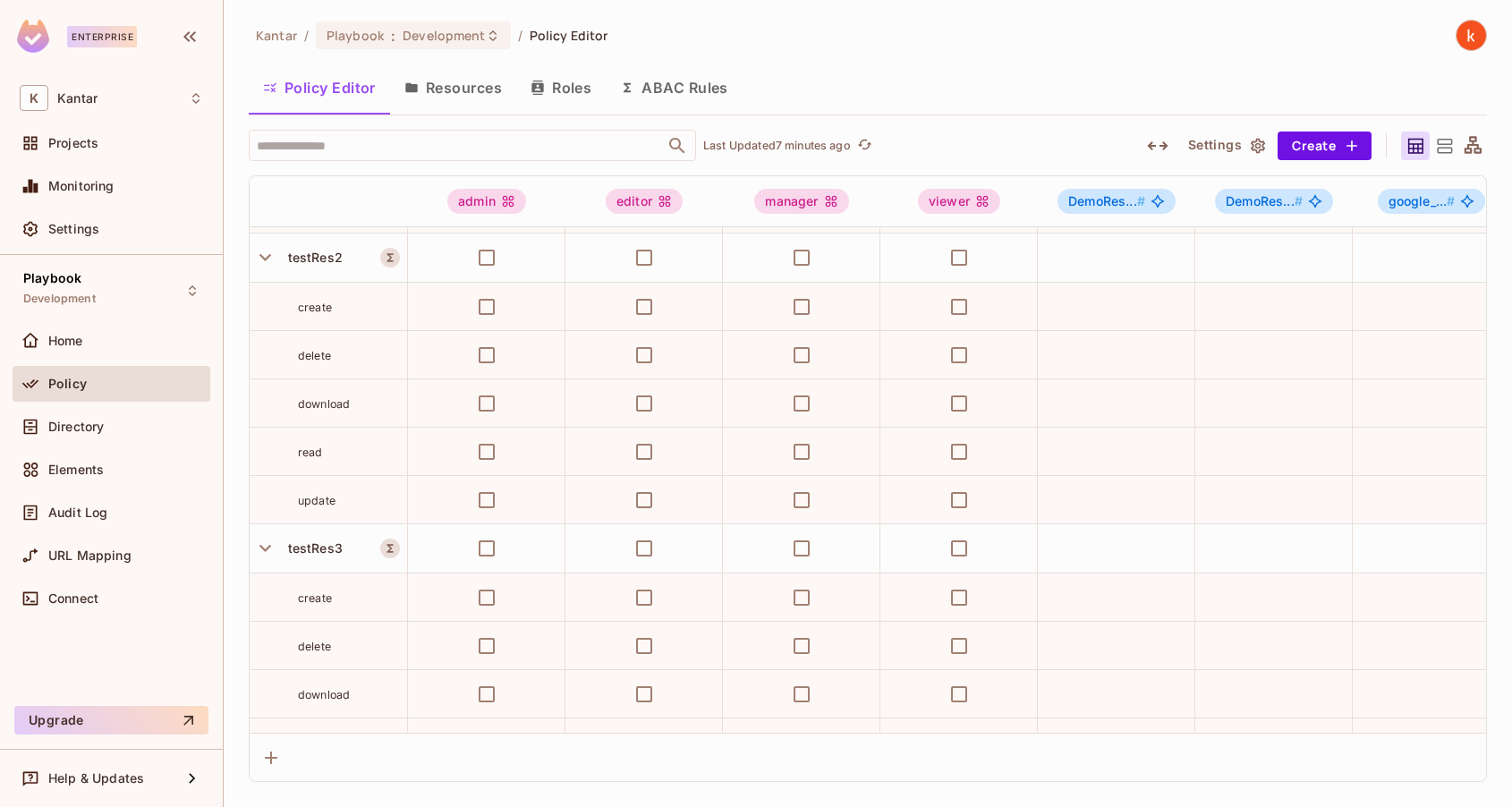
click at [469, 93] on button "Resources" at bounding box center [453, 88] width 126 height 45
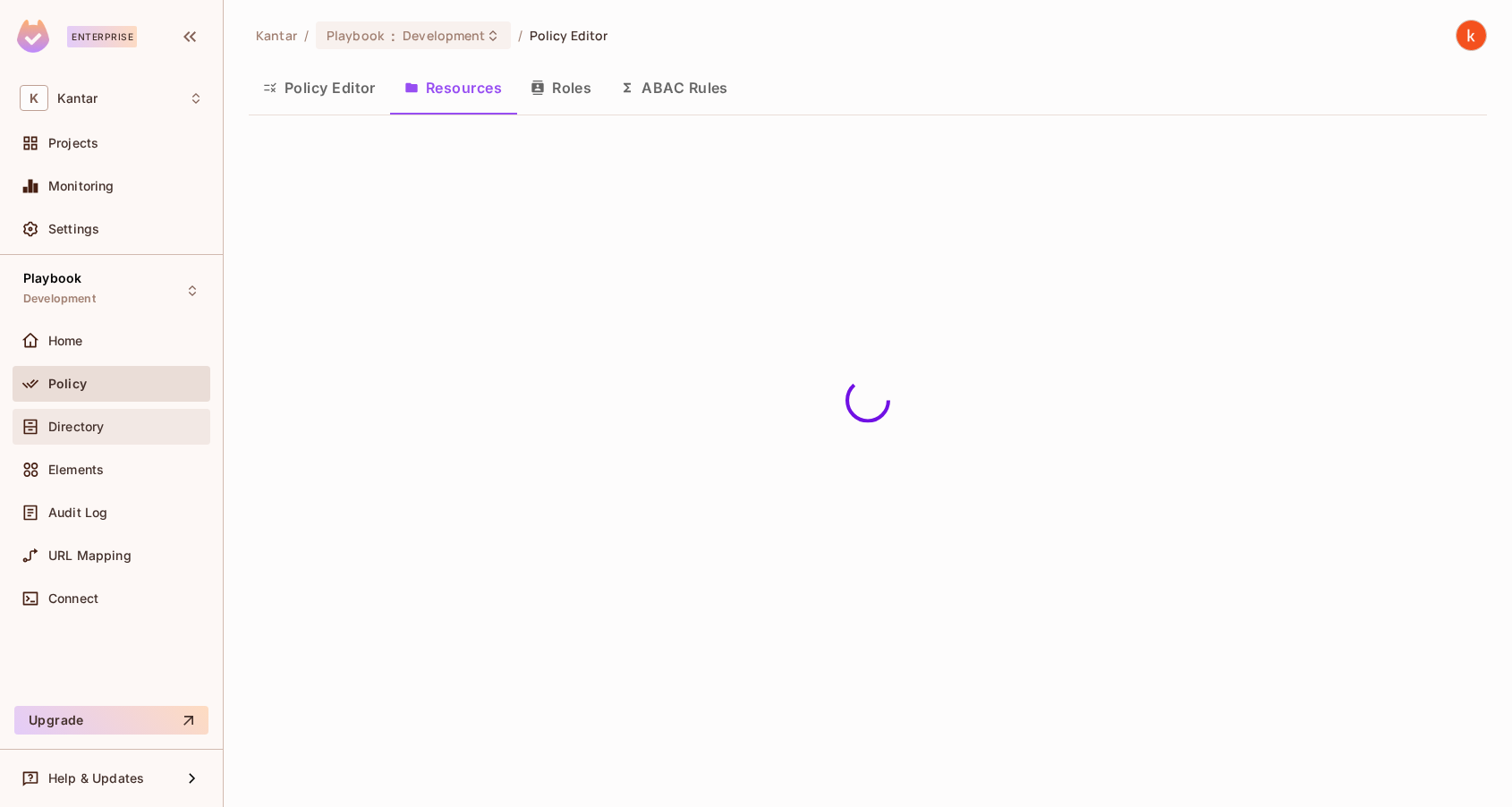
click at [99, 416] on div "Directory" at bounding box center [111, 427] width 183 height 22
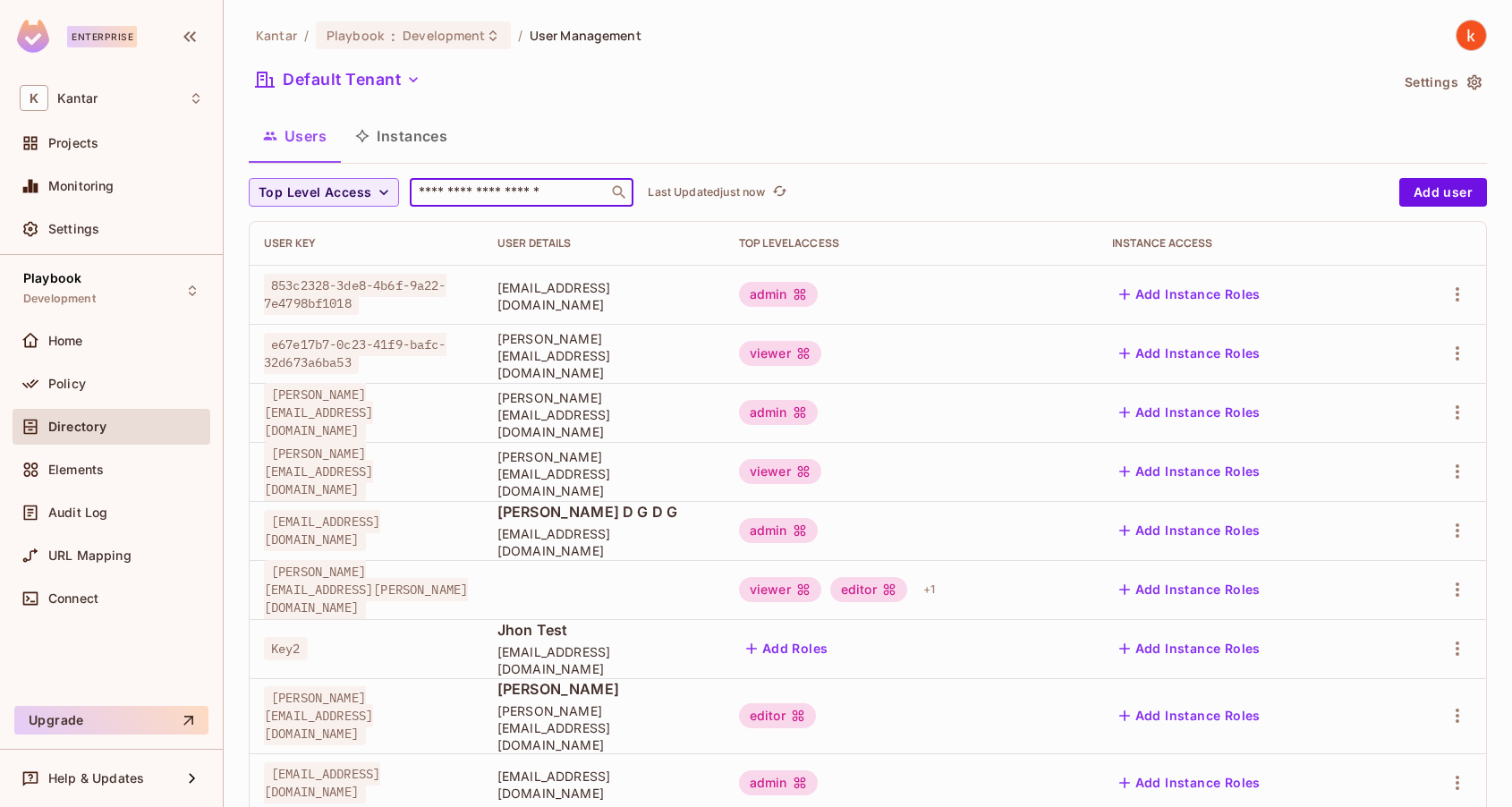
click at [461, 186] on input "text" at bounding box center [509, 192] width 188 height 18
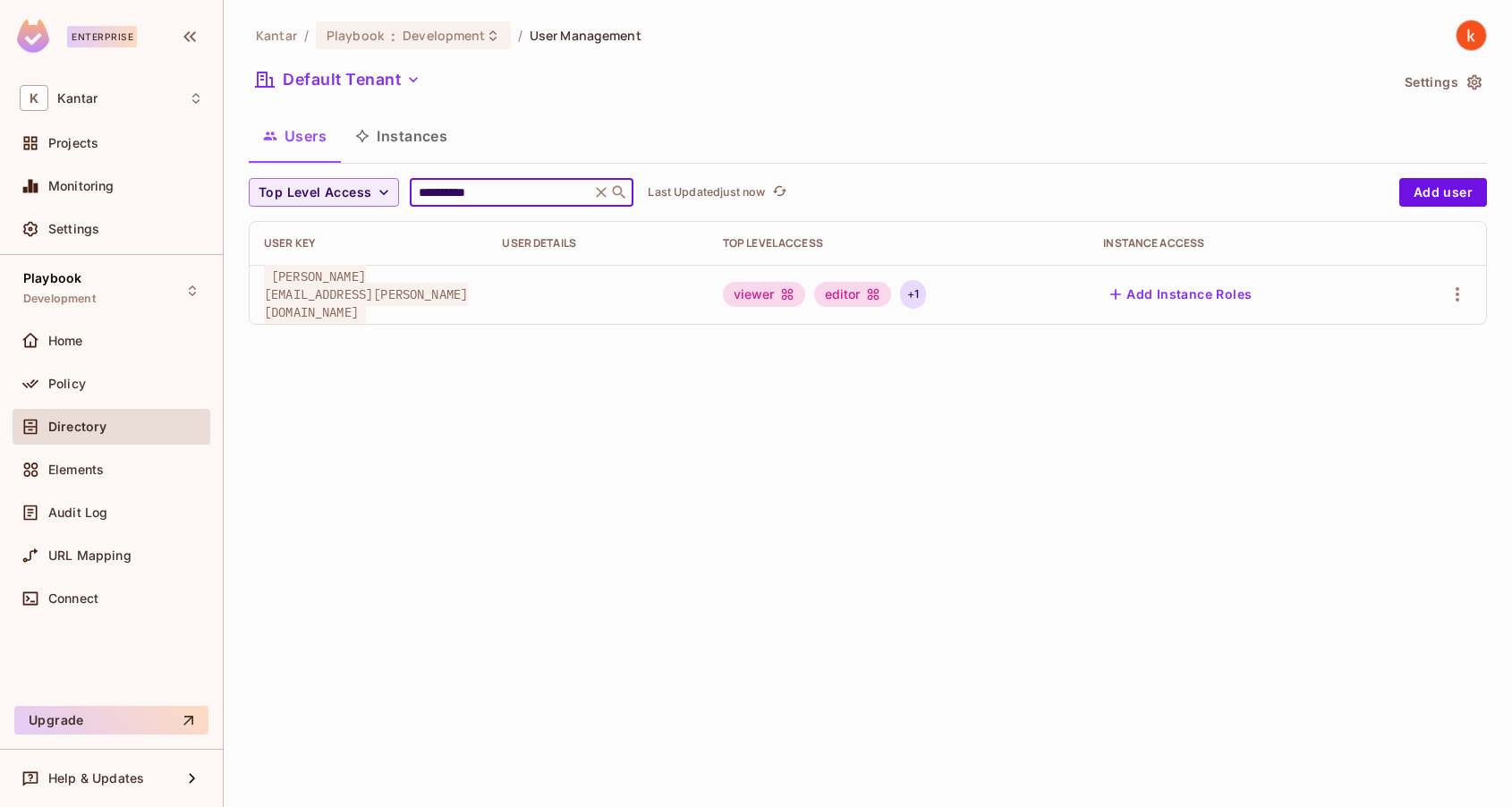
type input "**********"
click at [926, 293] on div "+ 1" at bounding box center [913, 294] width 26 height 28
click at [1078, 352] on div "admin" at bounding box center [1080, 351] width 78 height 25
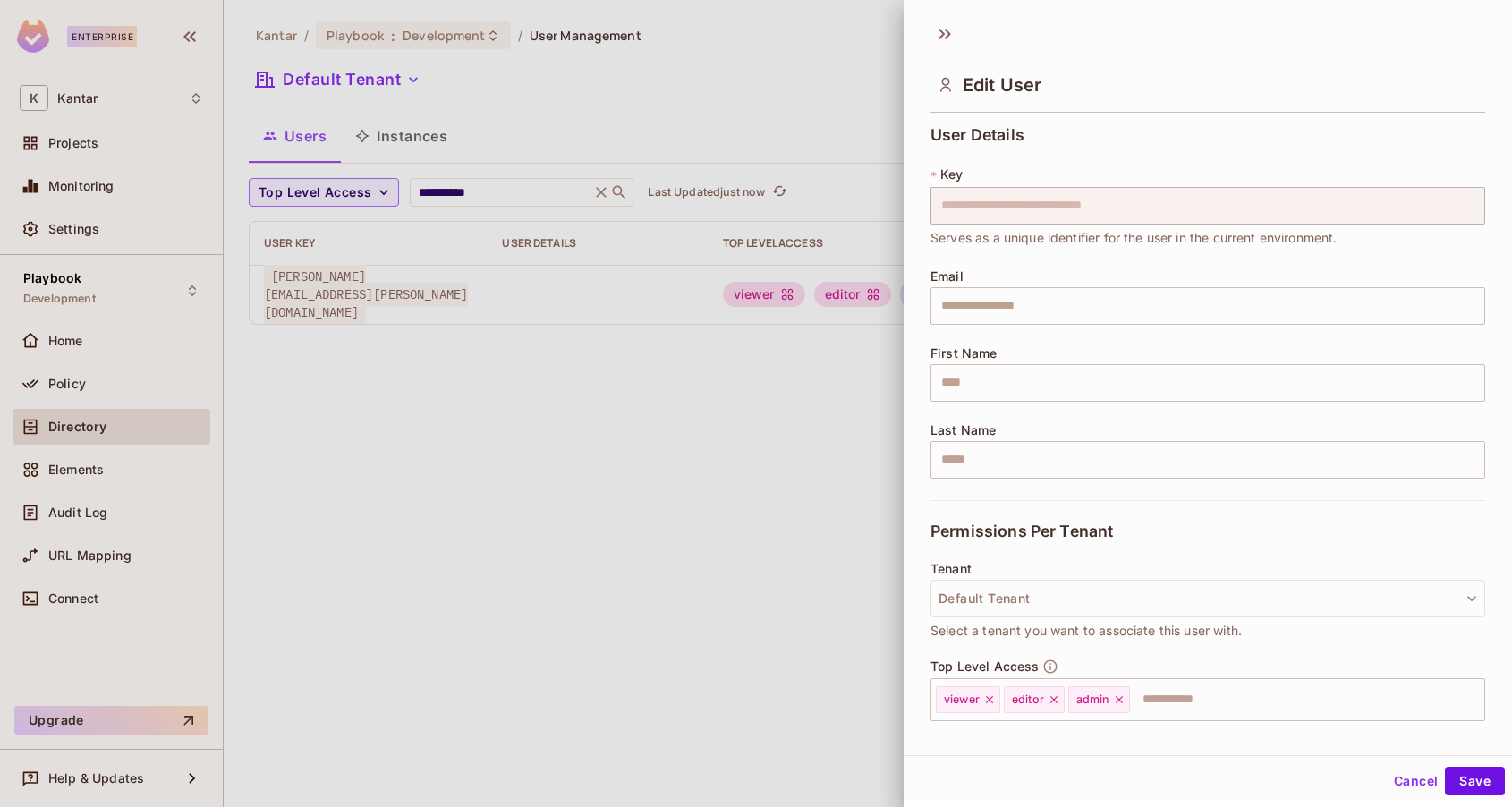
scroll to position [143, 0]
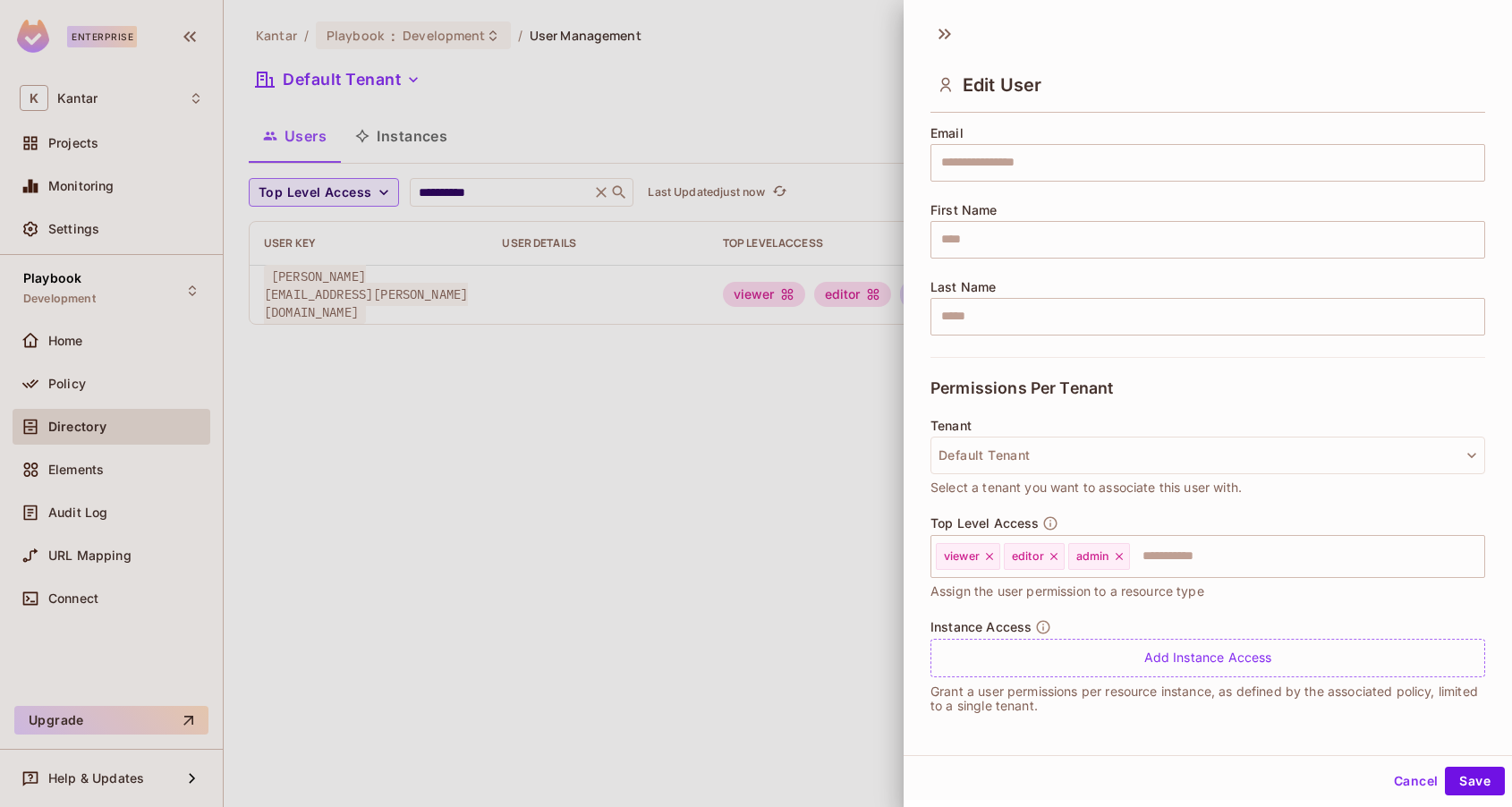
click at [1422, 790] on button "Cancel" at bounding box center [1415, 781] width 58 height 28
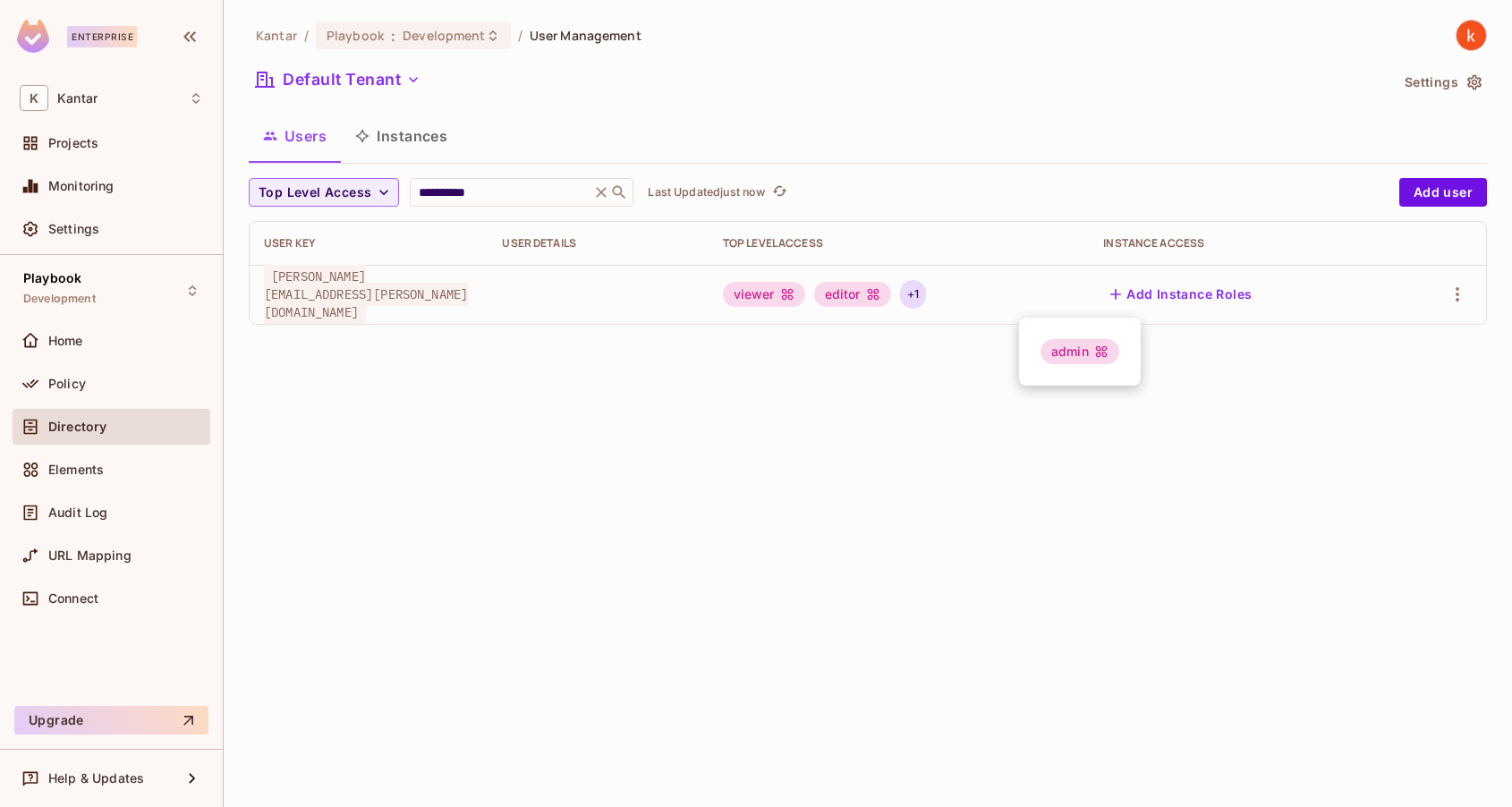
click at [56, 380] on div at bounding box center [756, 403] width 1512 height 807
click at [56, 380] on span "Policy" at bounding box center [67, 384] width 37 height 15
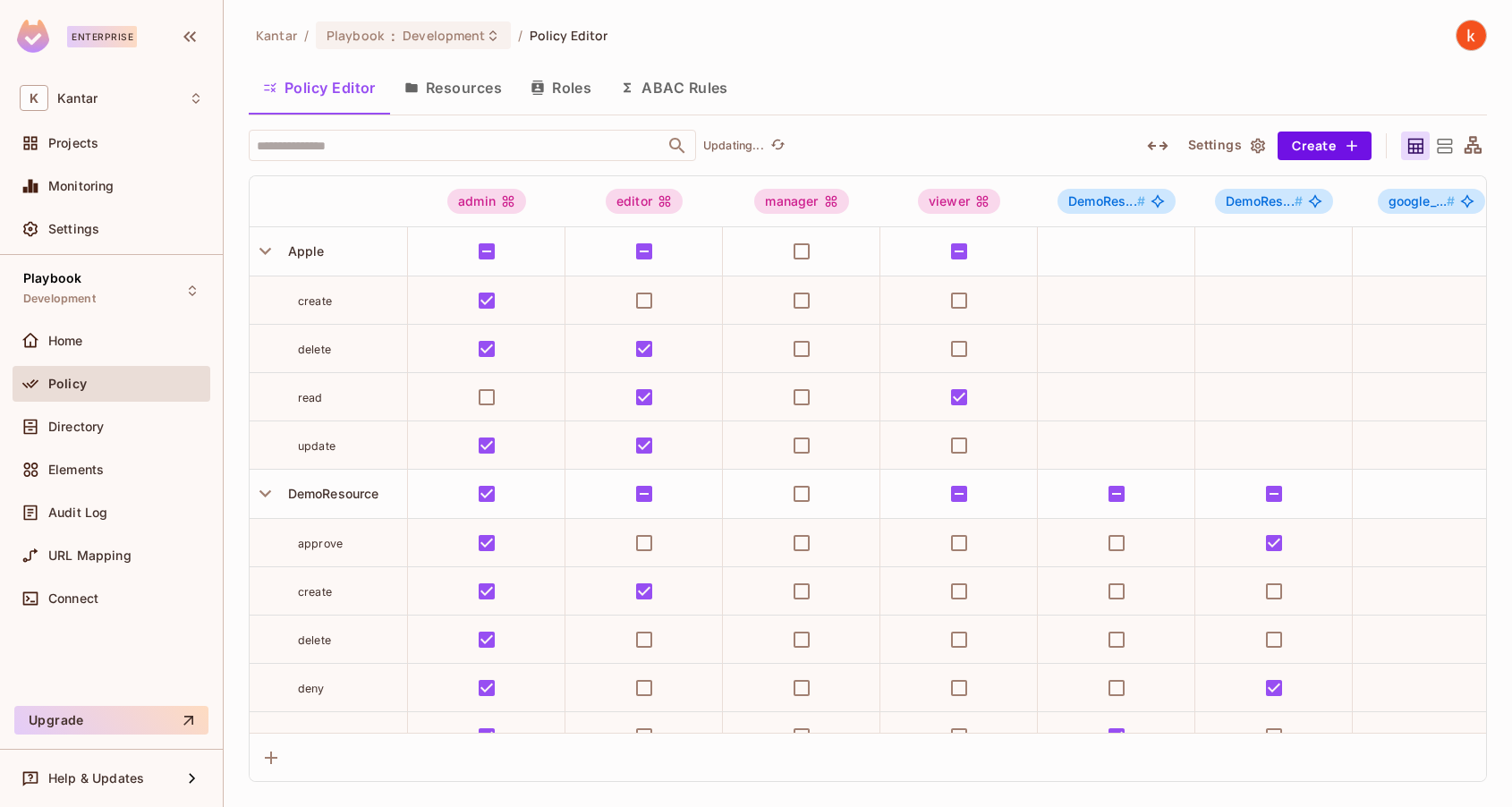
click at [550, 91] on button "Roles" at bounding box center [561, 88] width 89 height 45
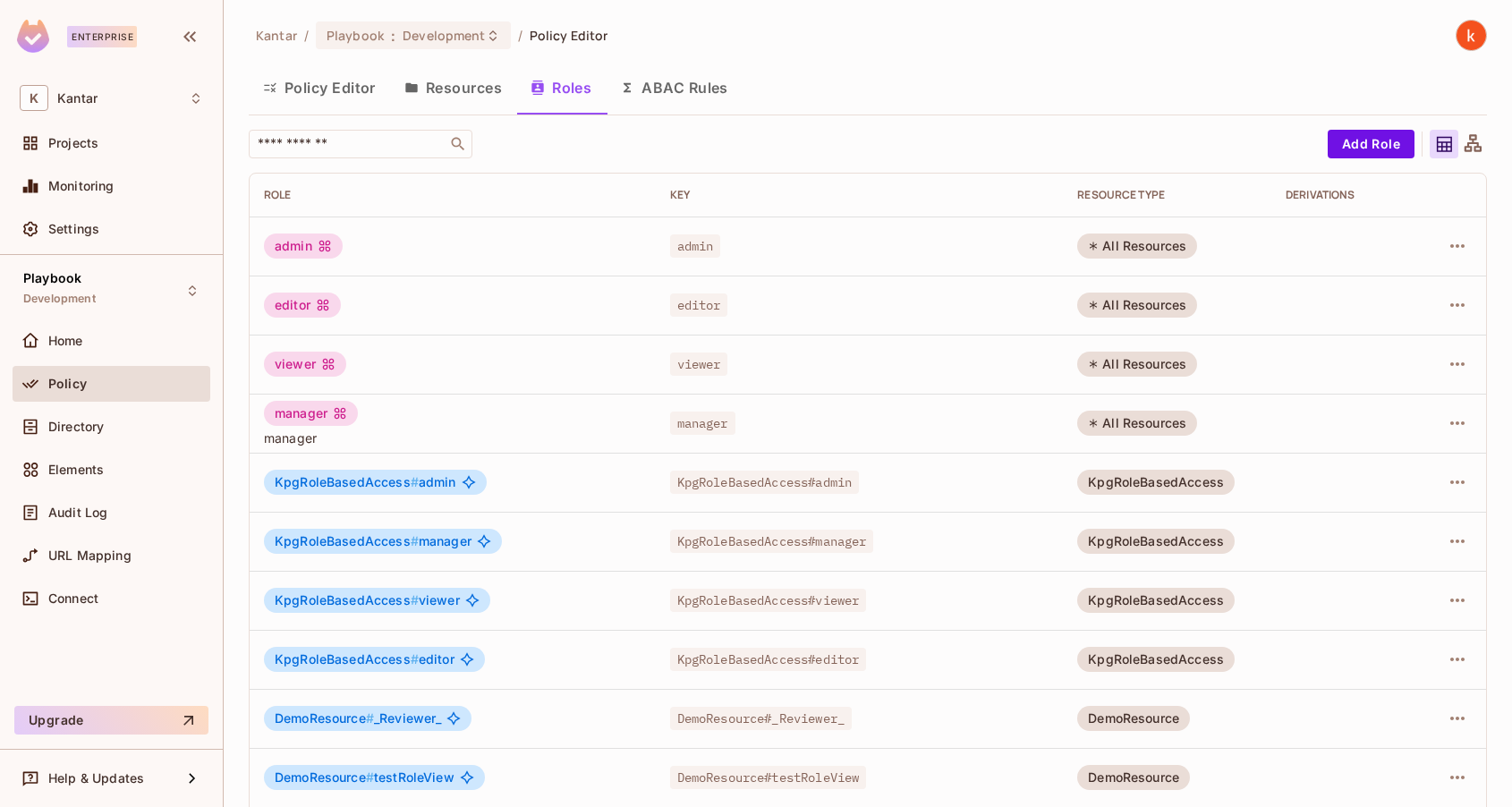
click at [291, 248] on div "admin" at bounding box center [303, 245] width 78 height 25
click at [302, 303] on div "editor" at bounding box center [302, 305] width 77 height 25
click at [329, 89] on button "Policy Editor" at bounding box center [319, 88] width 141 height 45
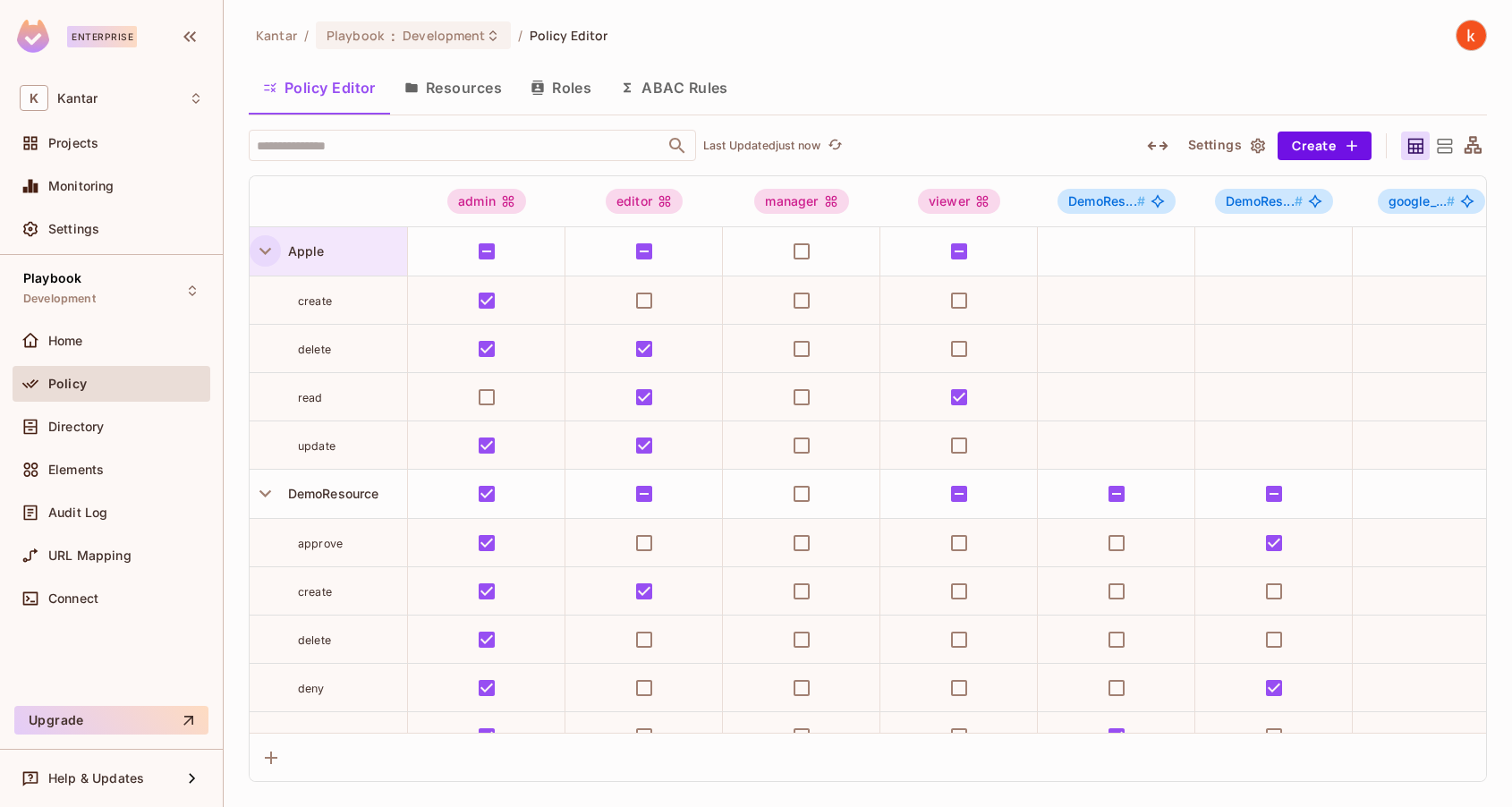
click at [260, 257] on icon "button" at bounding box center [265, 251] width 24 height 24
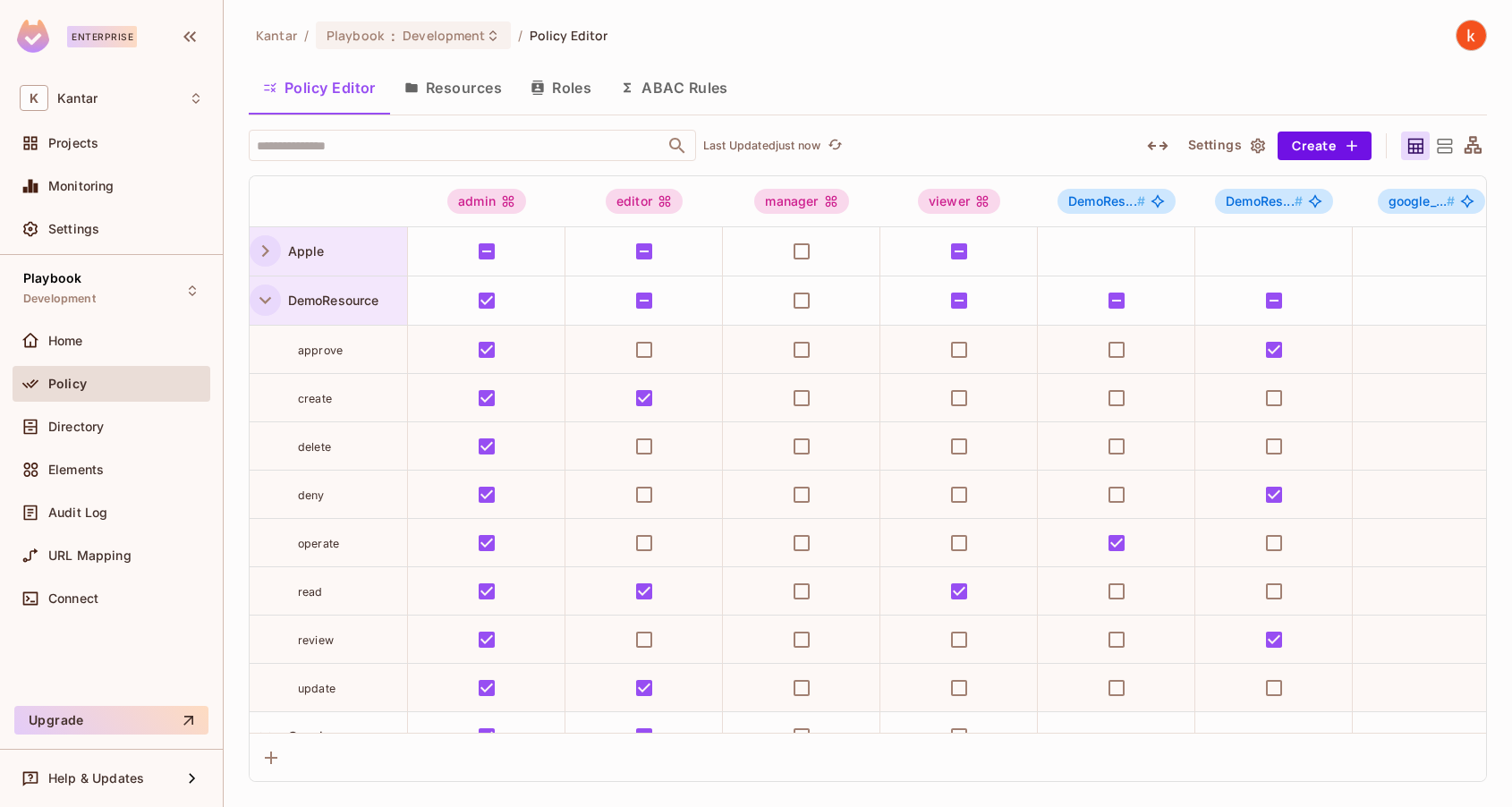
click at [258, 305] on icon "button" at bounding box center [265, 300] width 24 height 24
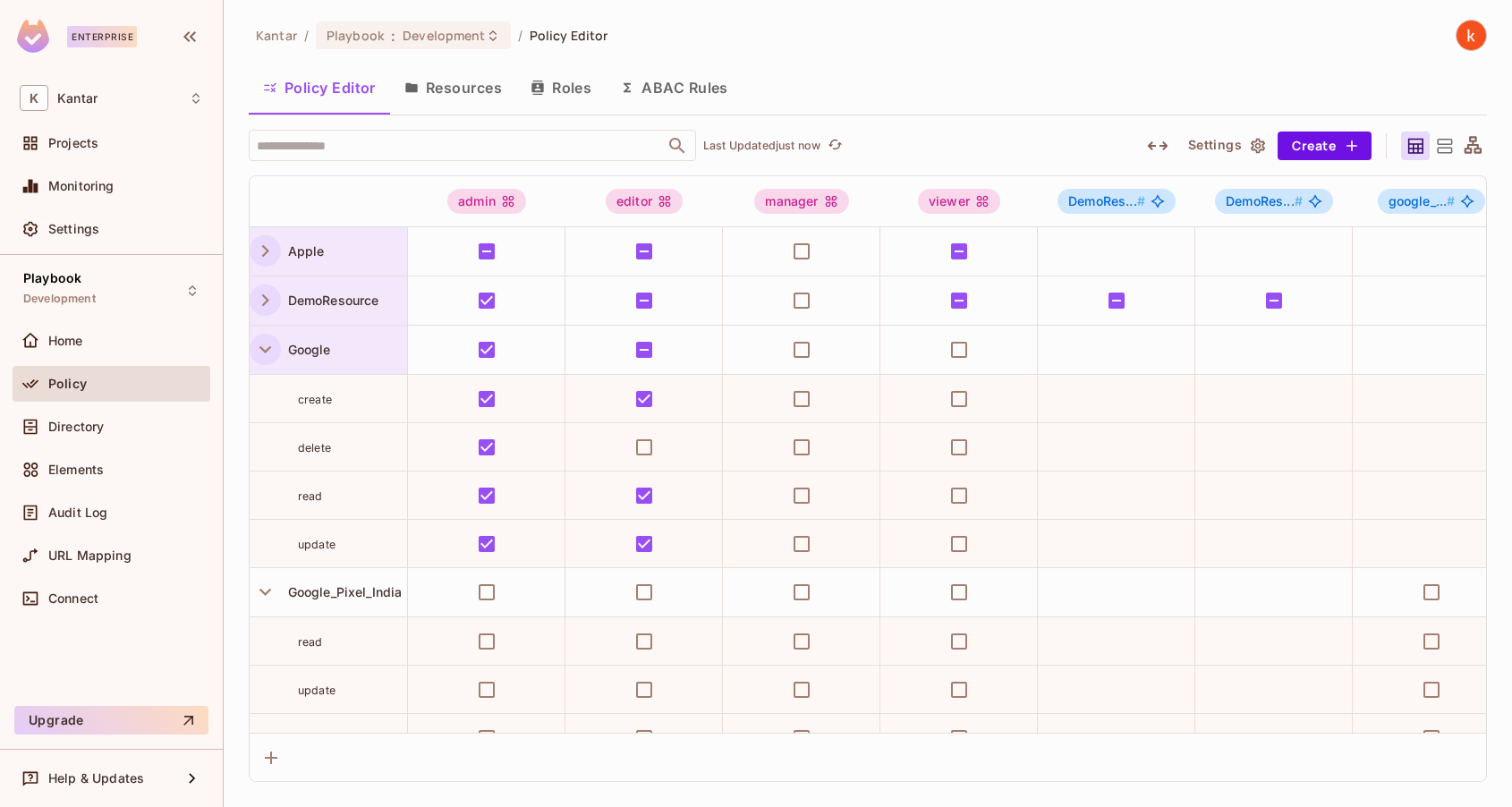
click at [257, 346] on icon "button" at bounding box center [265, 349] width 24 height 24
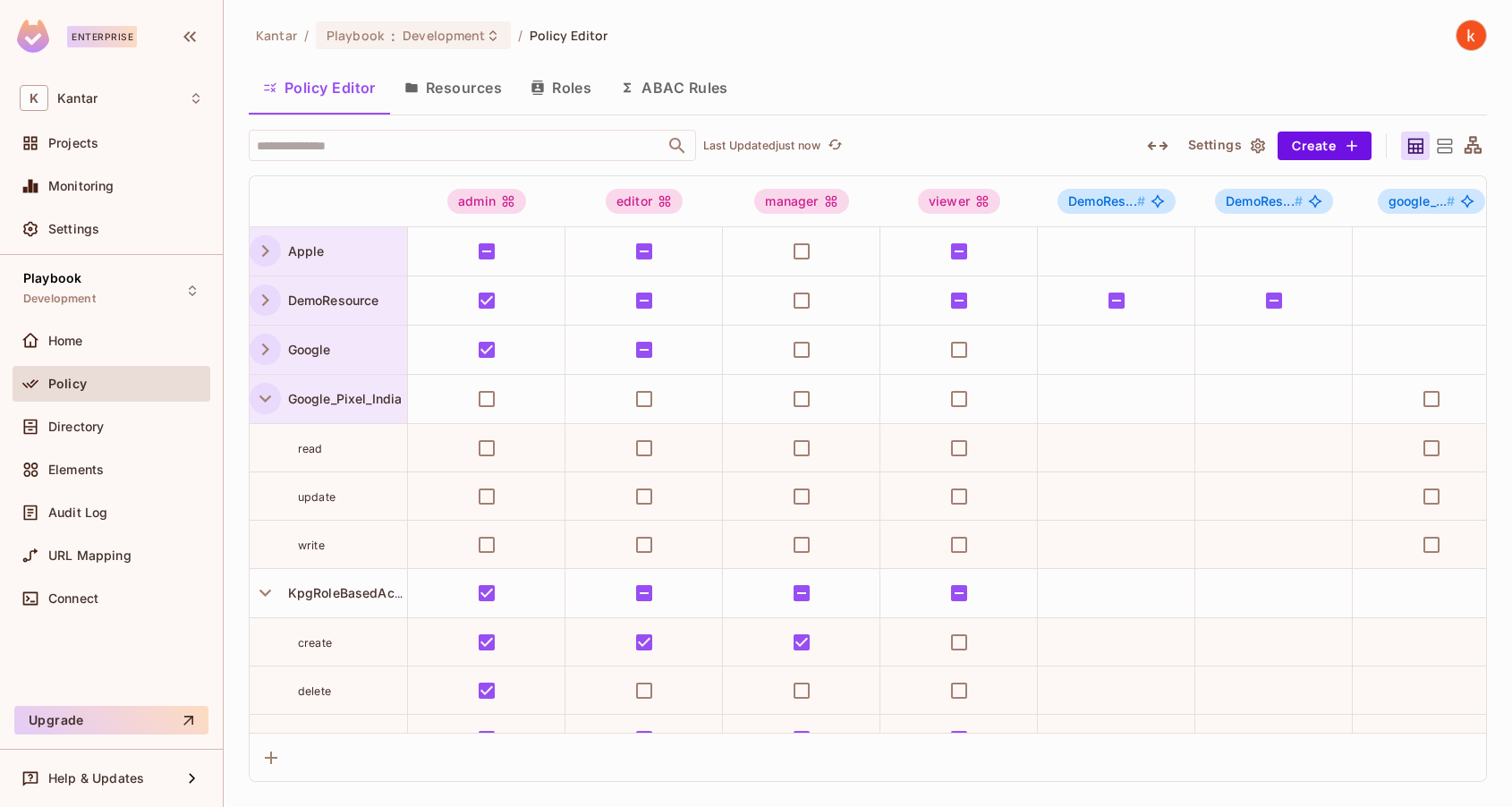
click at [262, 397] on icon "button" at bounding box center [265, 398] width 24 height 24
click at [265, 301] on icon "button" at bounding box center [265, 300] width 7 height 12
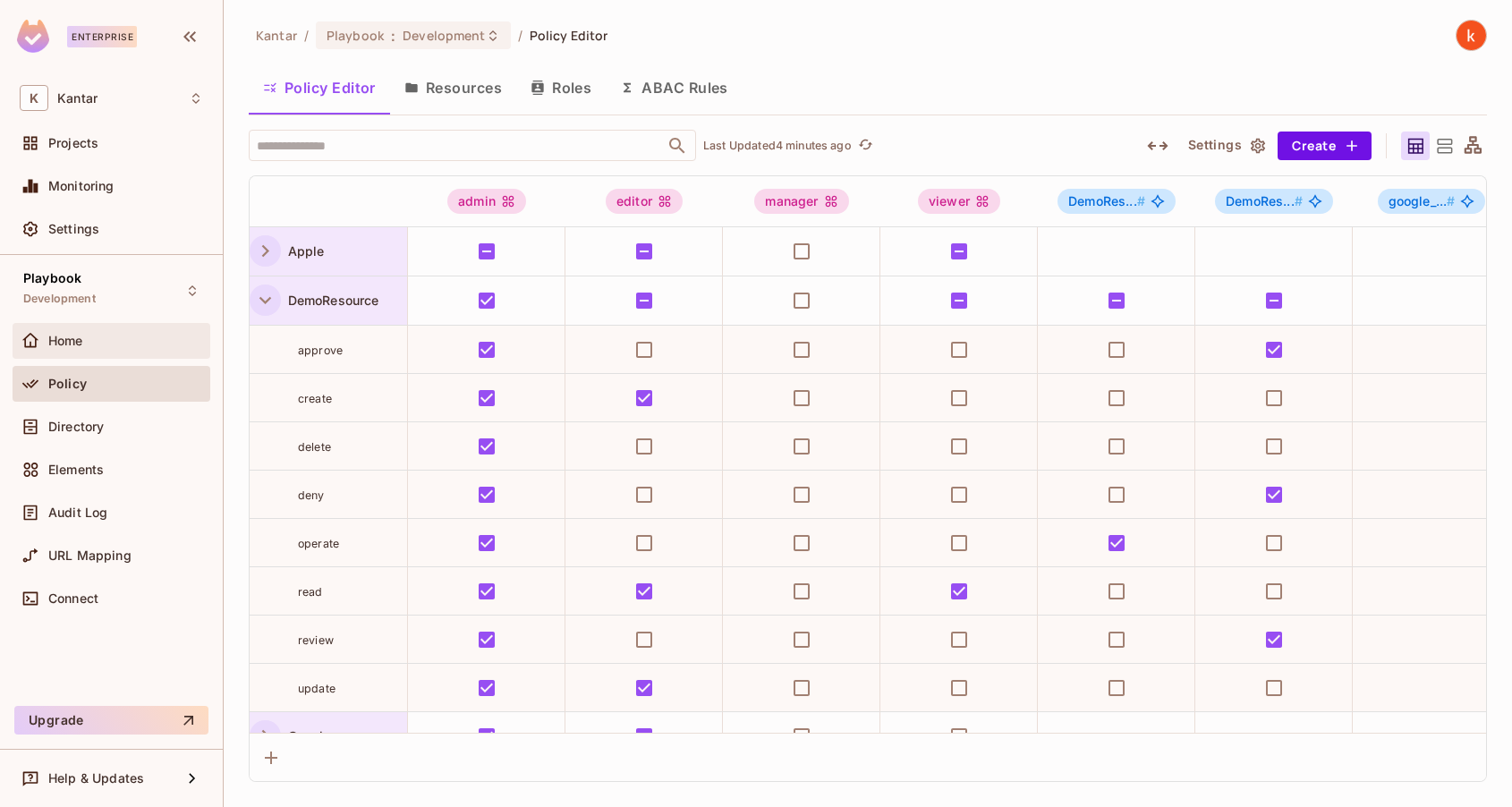
click at [94, 330] on div "Home" at bounding box center [111, 341] width 183 height 22
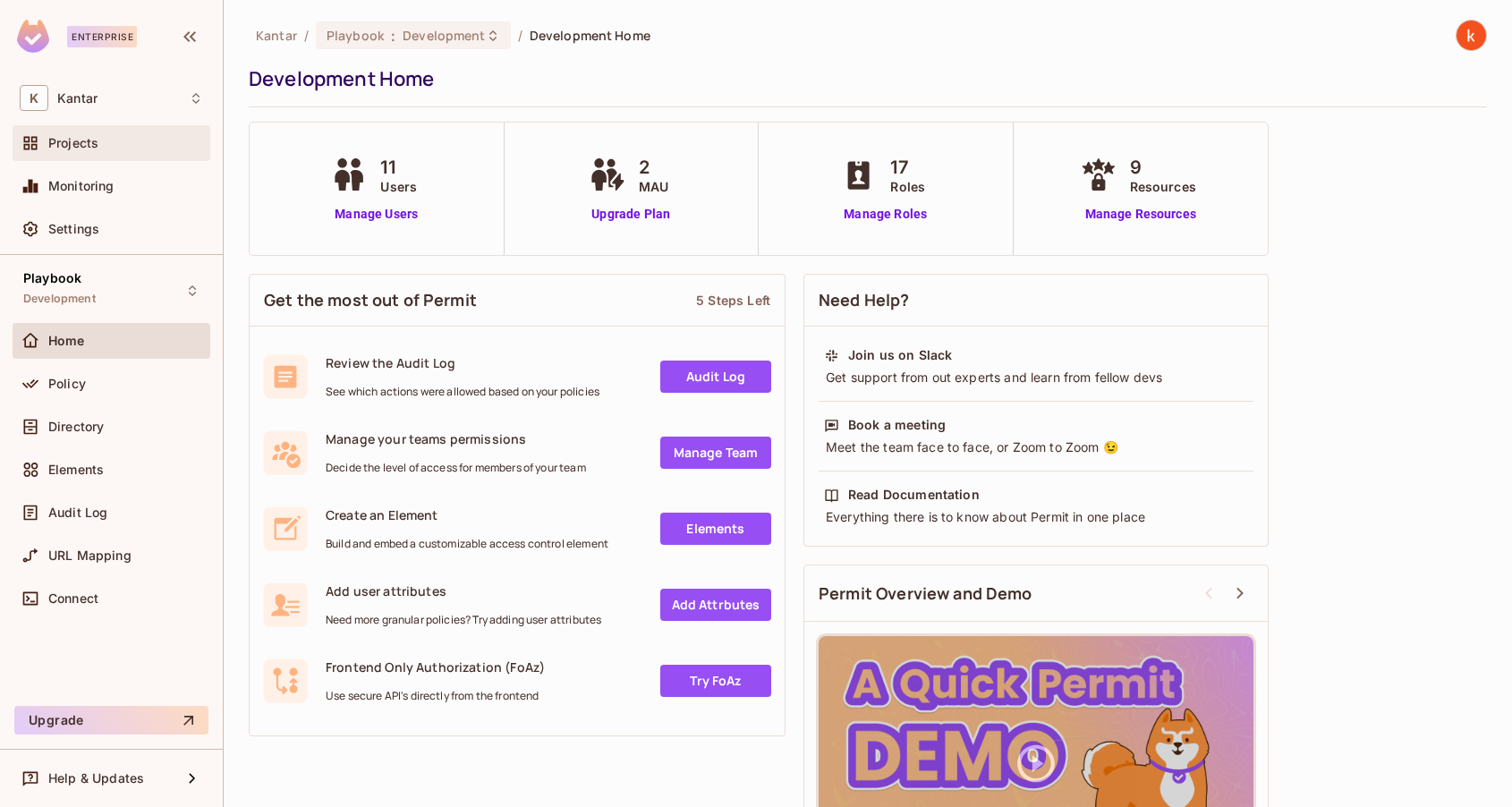
click at [68, 143] on span "Projects" at bounding box center [73, 143] width 50 height 15
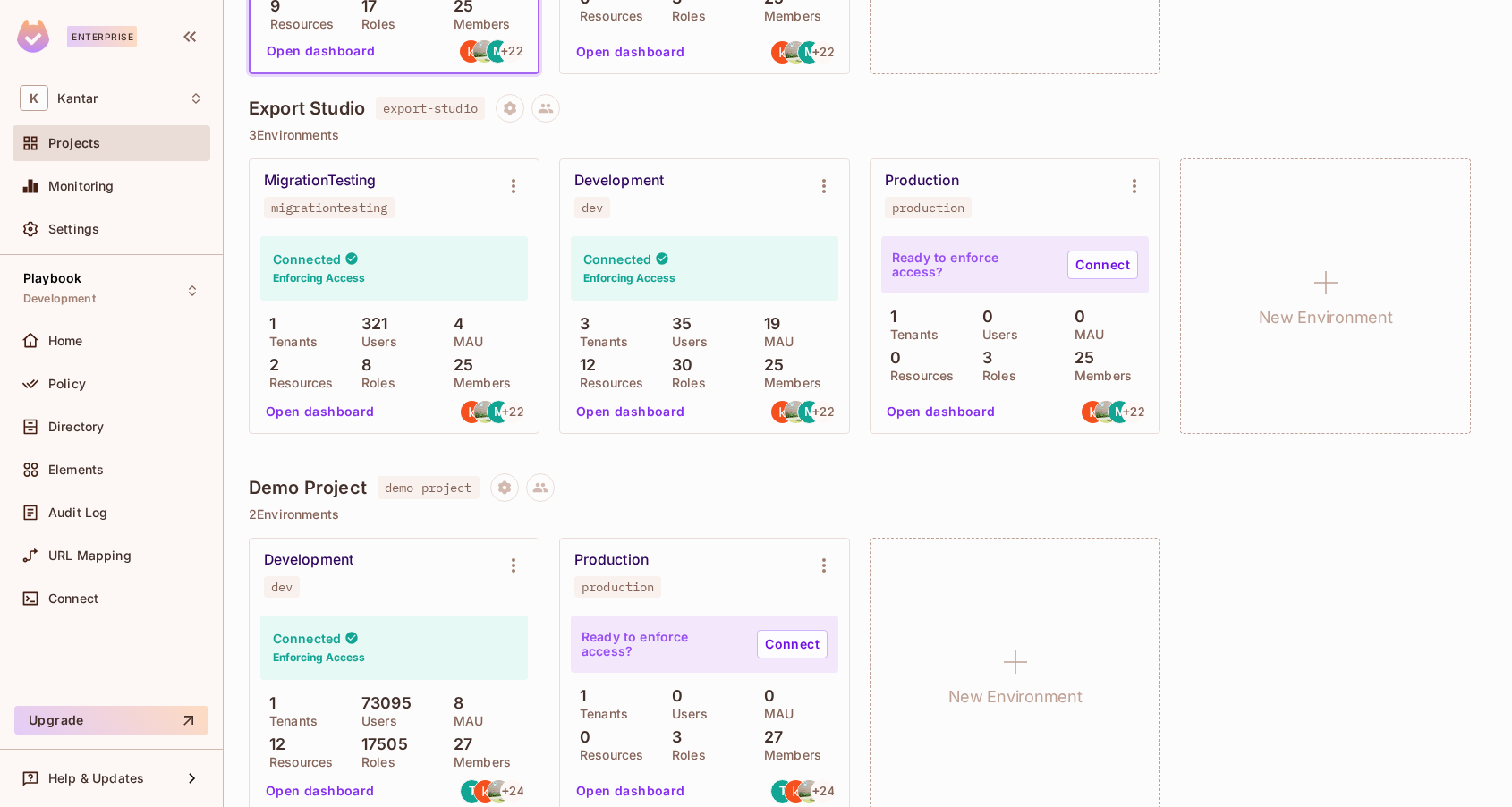
scroll to position [789, 0]
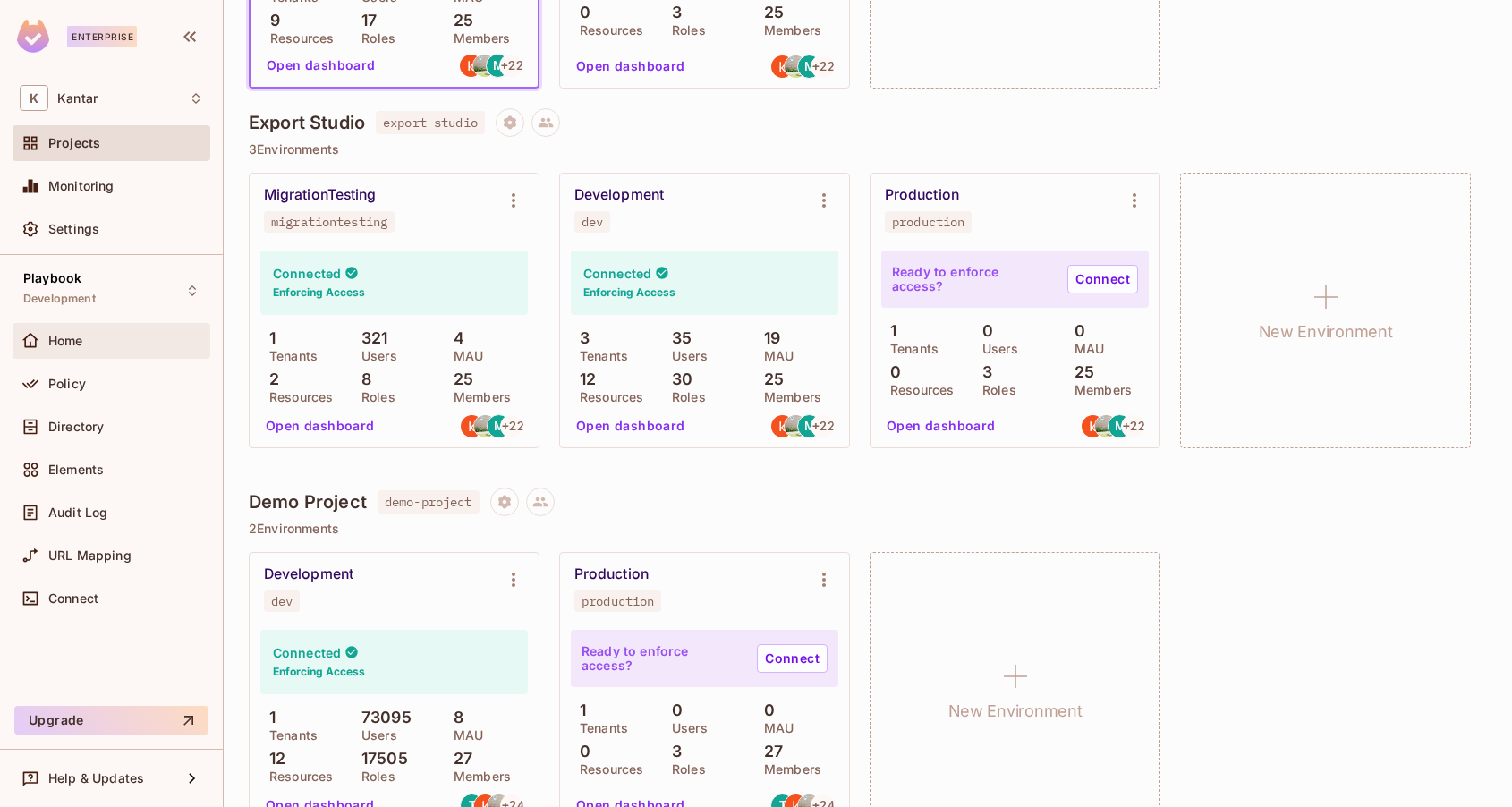
click at [64, 335] on span "Home" at bounding box center [66, 341] width 35 height 15
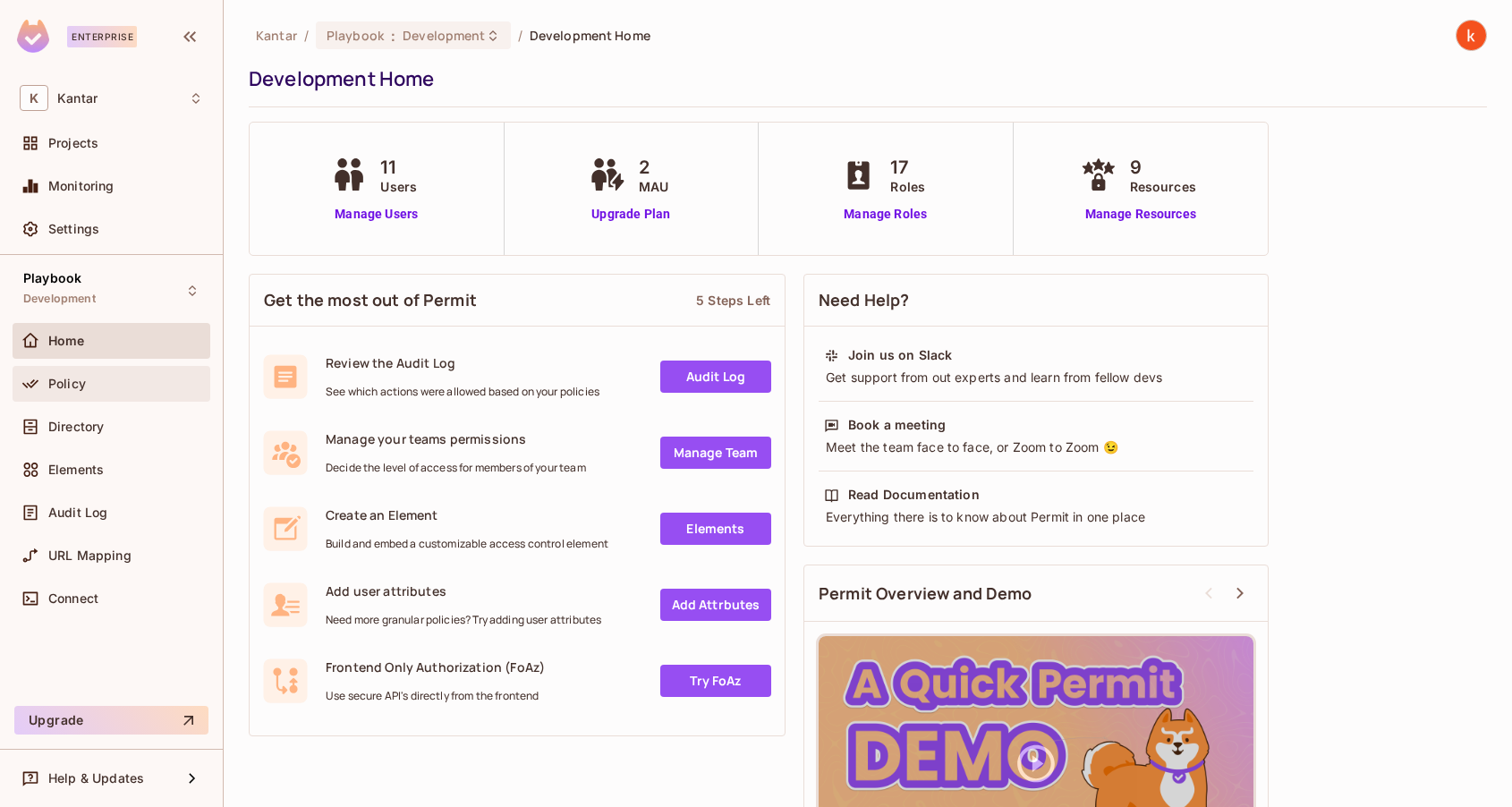
click at [56, 384] on span "Policy" at bounding box center [67, 384] width 37 height 15
